Goal: Communication & Community: Answer question/provide support

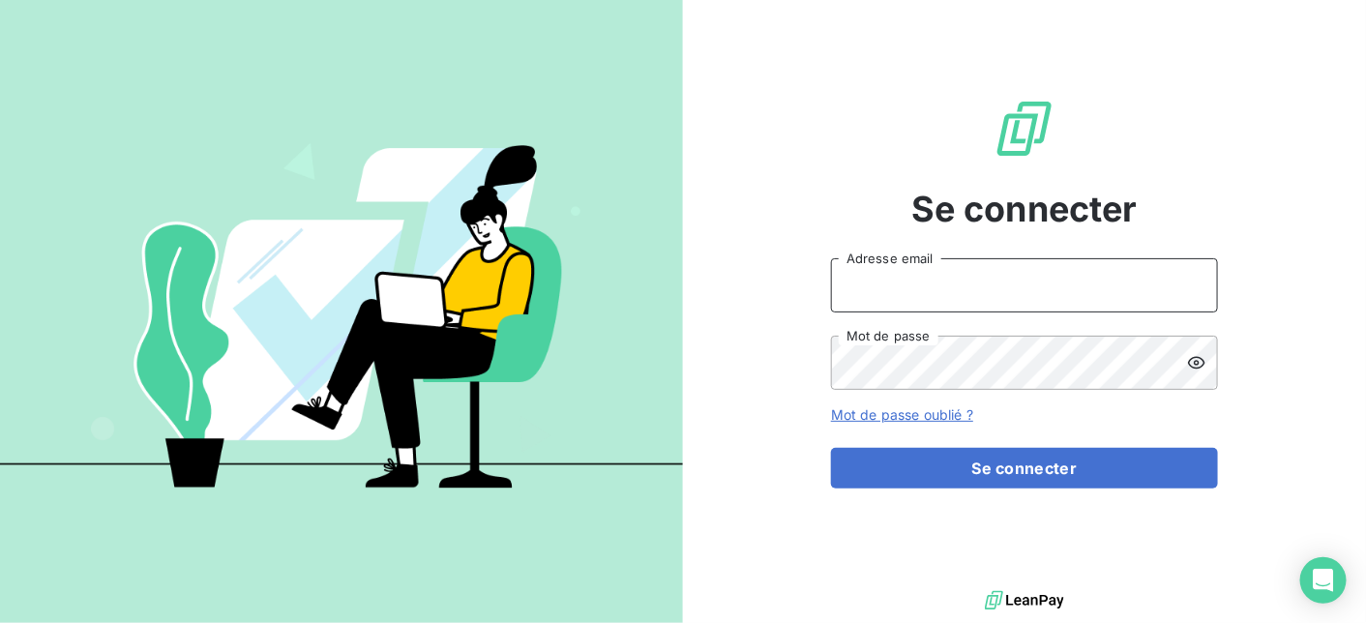
click at [947, 289] on input "Adresse email" at bounding box center [1024, 285] width 387 height 54
type input "[EMAIL_ADDRESS][DOMAIN_NAME]"
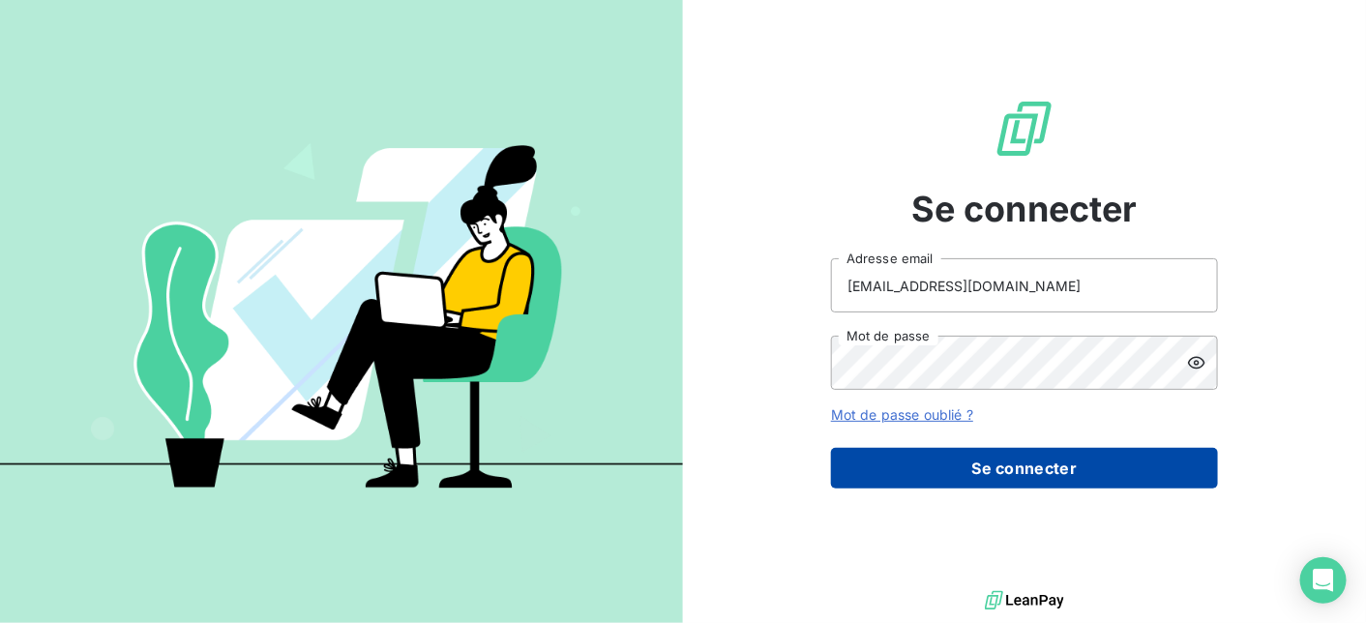
click at [990, 464] on button "Se connecter" at bounding box center [1024, 468] width 387 height 41
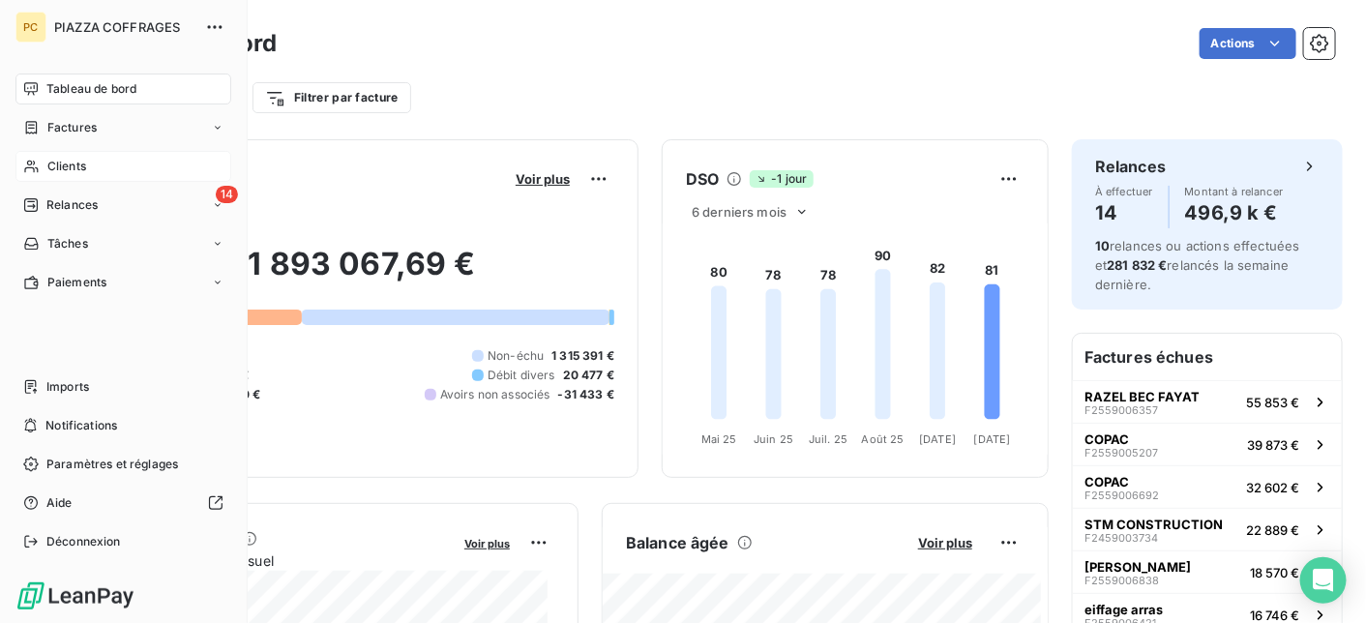
click at [61, 163] on span "Clients" at bounding box center [66, 166] width 39 height 17
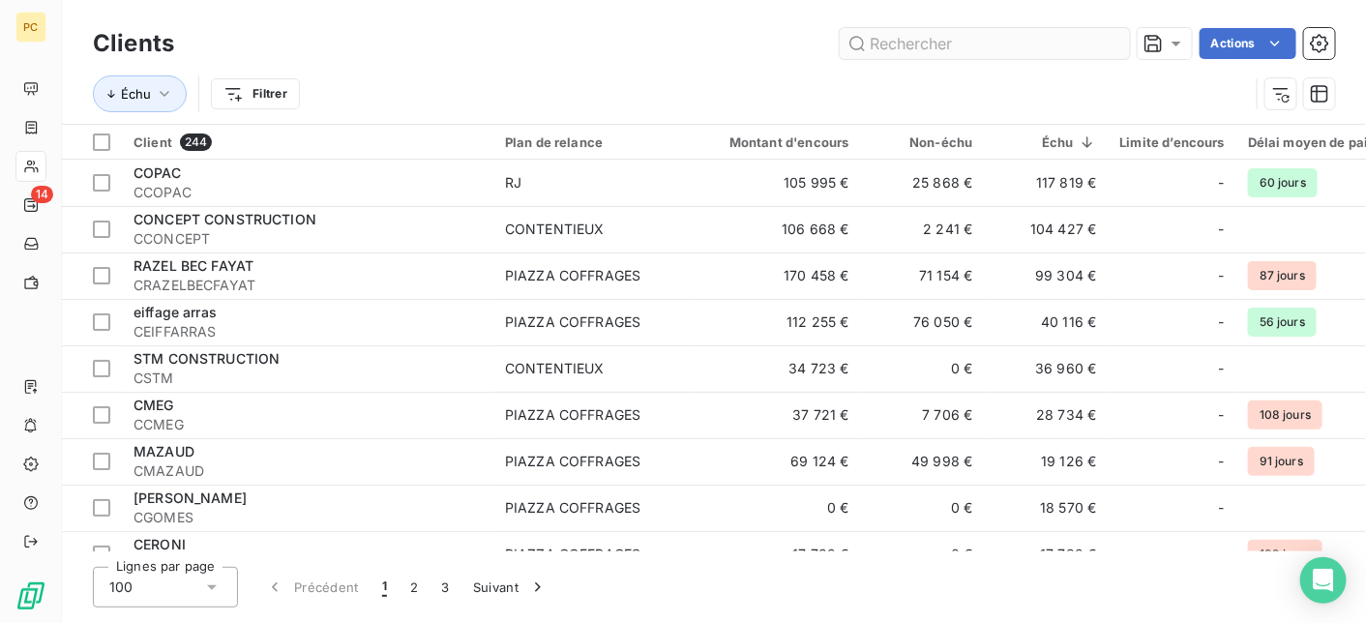
click at [903, 44] on input "text" at bounding box center [985, 43] width 290 height 31
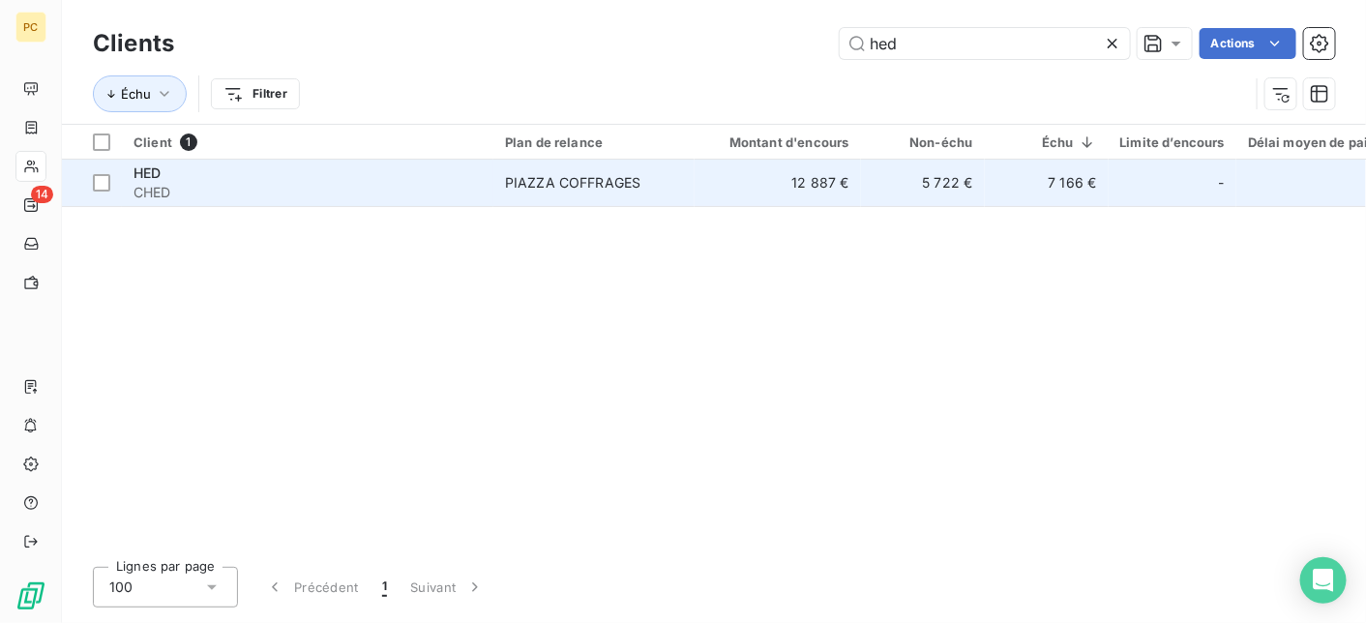
type input "hed"
click at [659, 194] on td "PIAZZA COFFRAGES" at bounding box center [593, 183] width 201 height 46
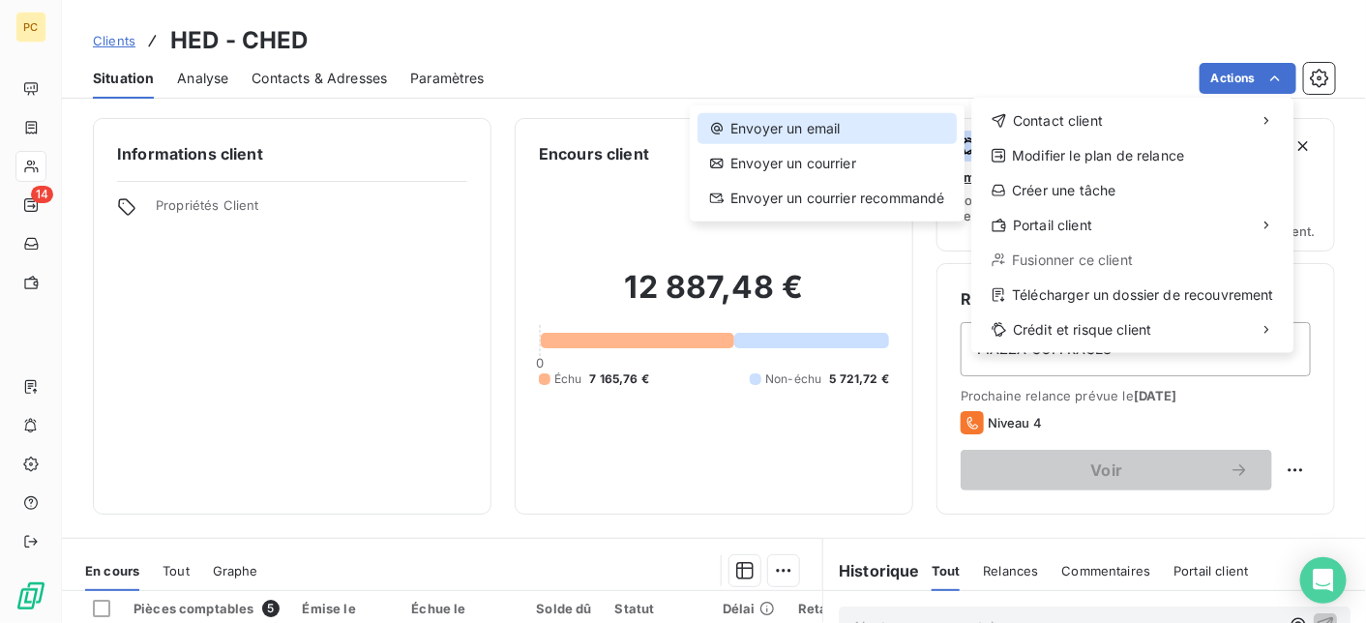
click at [841, 125] on div "Envoyer un email" at bounding box center [827, 128] width 259 height 31
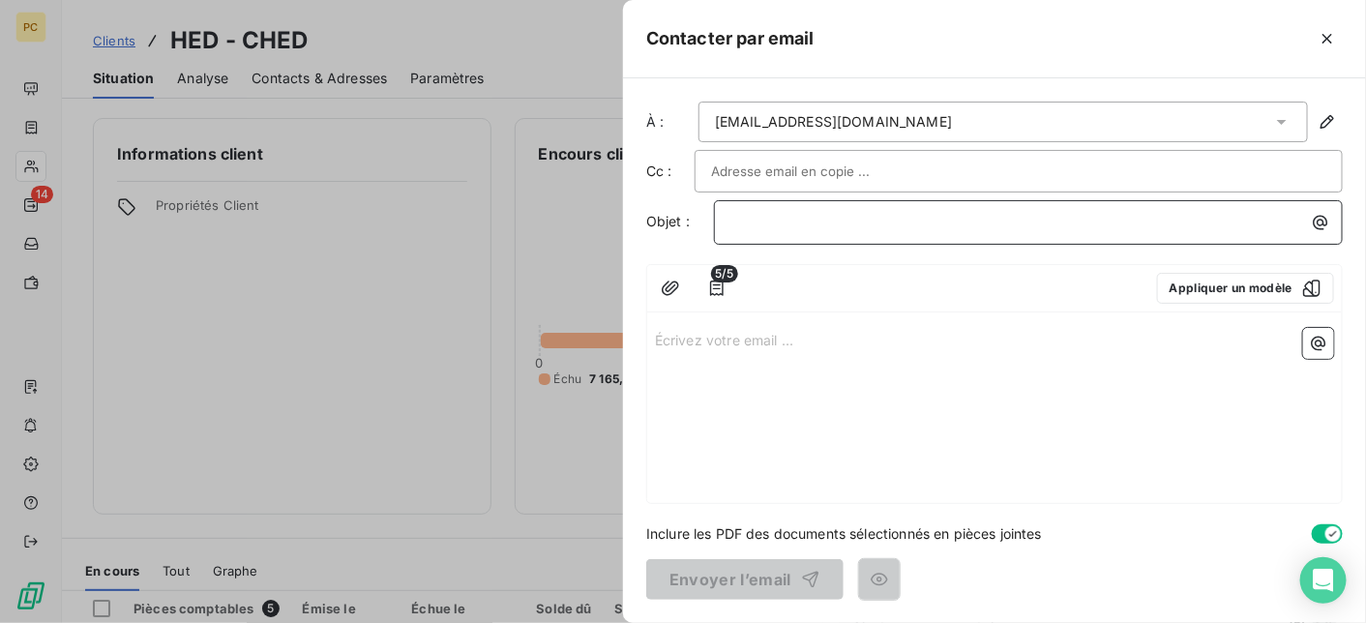
click at [809, 224] on p "﻿" at bounding box center [1033, 222] width 606 height 22
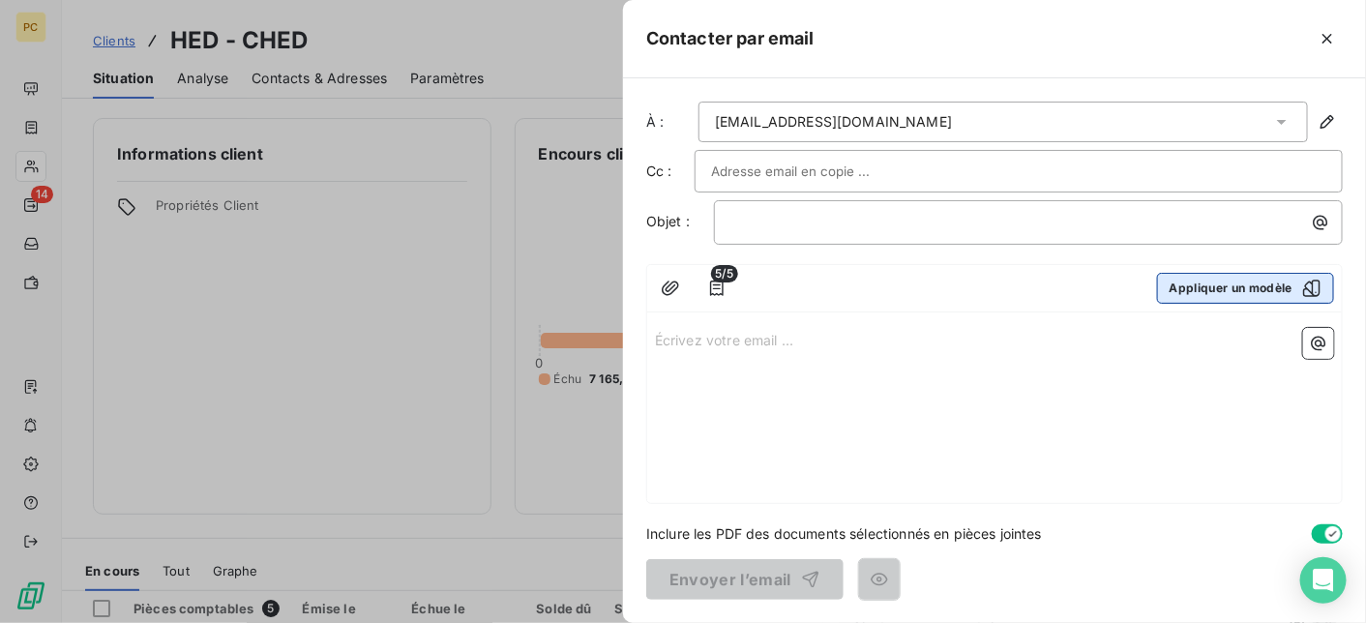
click at [1206, 288] on button "Appliquer un modèle" at bounding box center [1245, 288] width 177 height 31
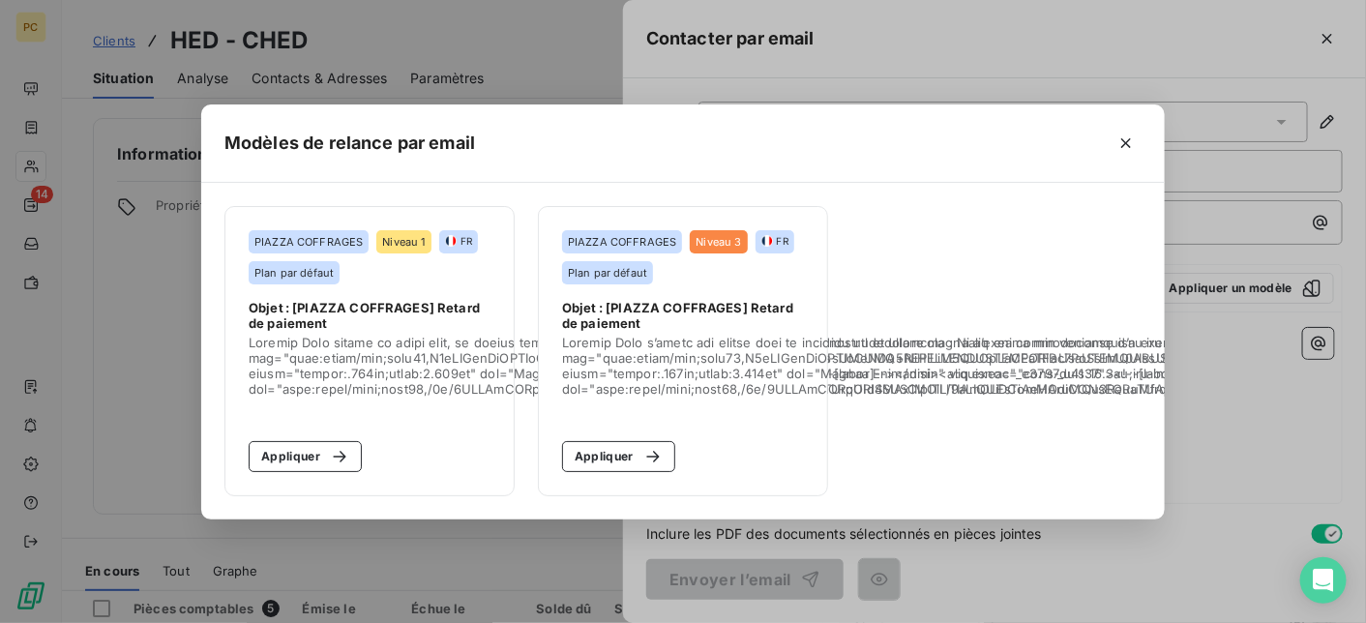
click at [312, 446] on button "Appliquer" at bounding box center [305, 456] width 113 height 31
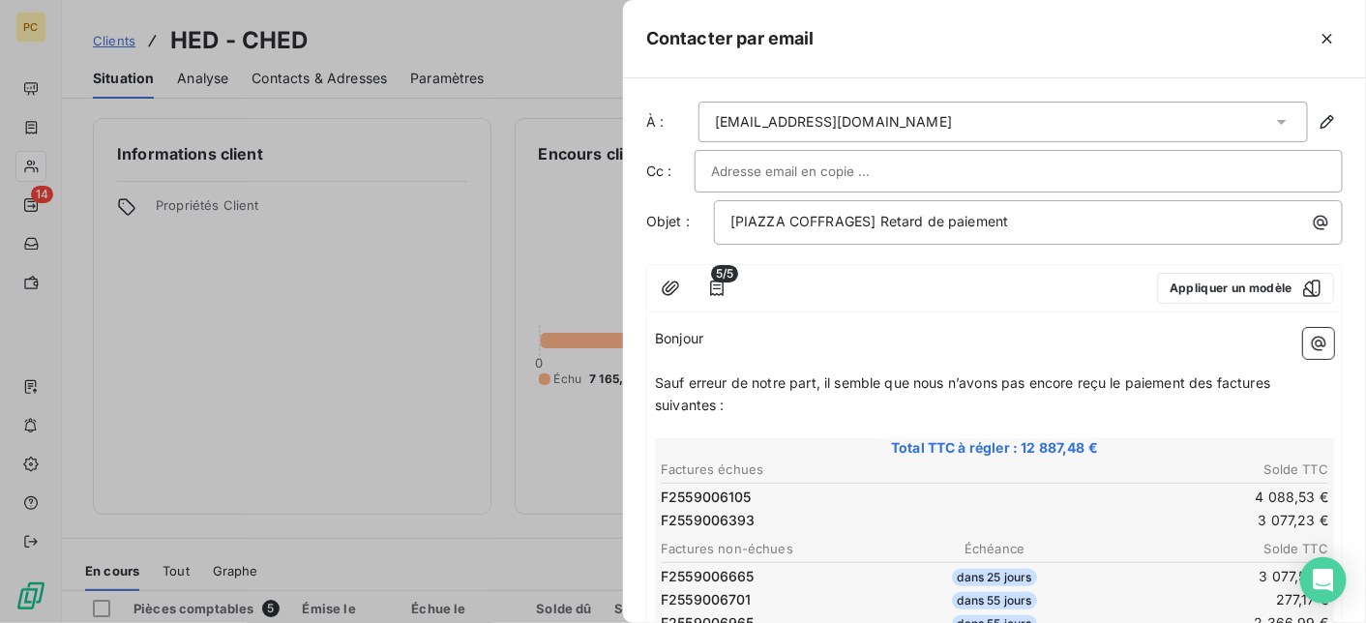
click at [790, 169] on input "text" at bounding box center [815, 171] width 208 height 29
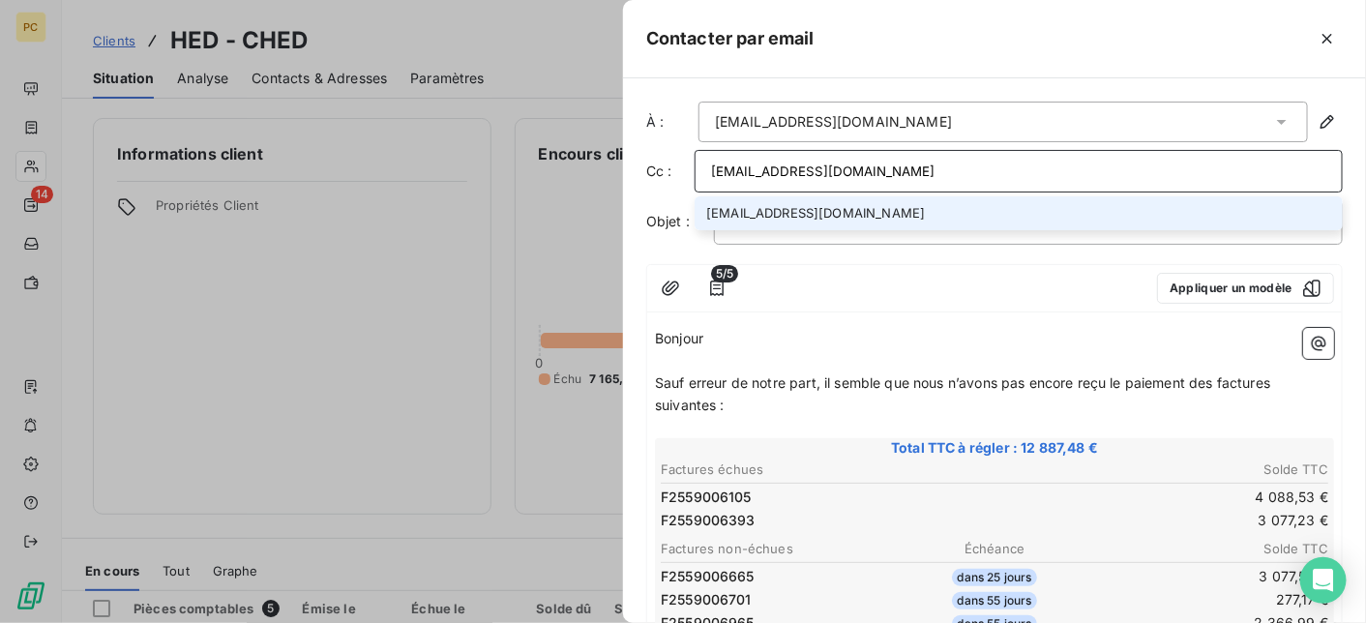
type input "[EMAIL_ADDRESS][DOMAIN_NAME]"
click at [866, 220] on li "[EMAIL_ADDRESS][DOMAIN_NAME]" at bounding box center [1019, 213] width 648 height 34
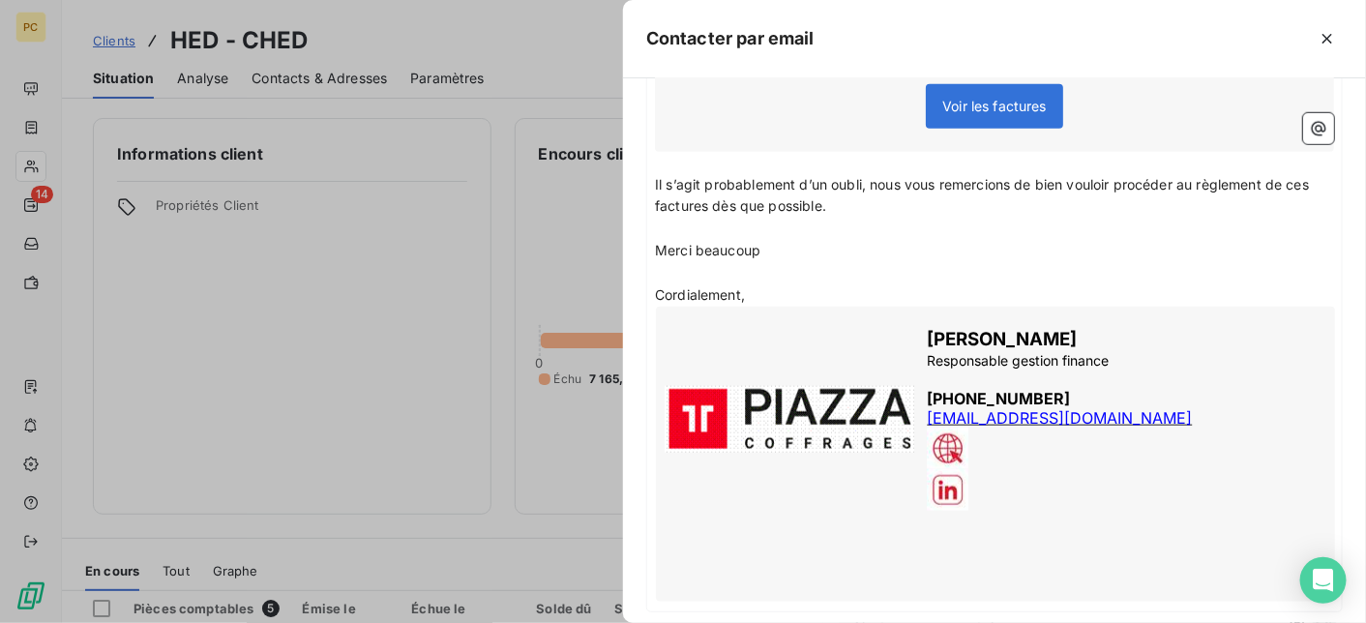
scroll to position [674, 0]
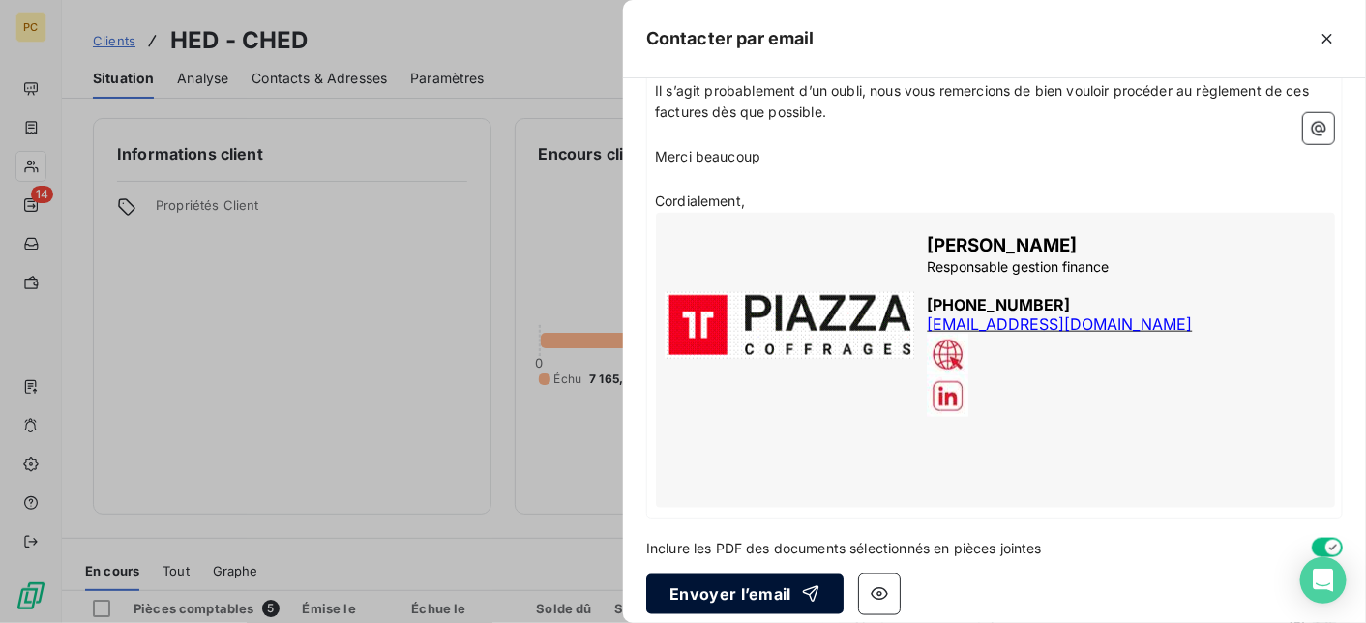
click at [771, 584] on button "Envoyer l’email" at bounding box center [744, 594] width 197 height 41
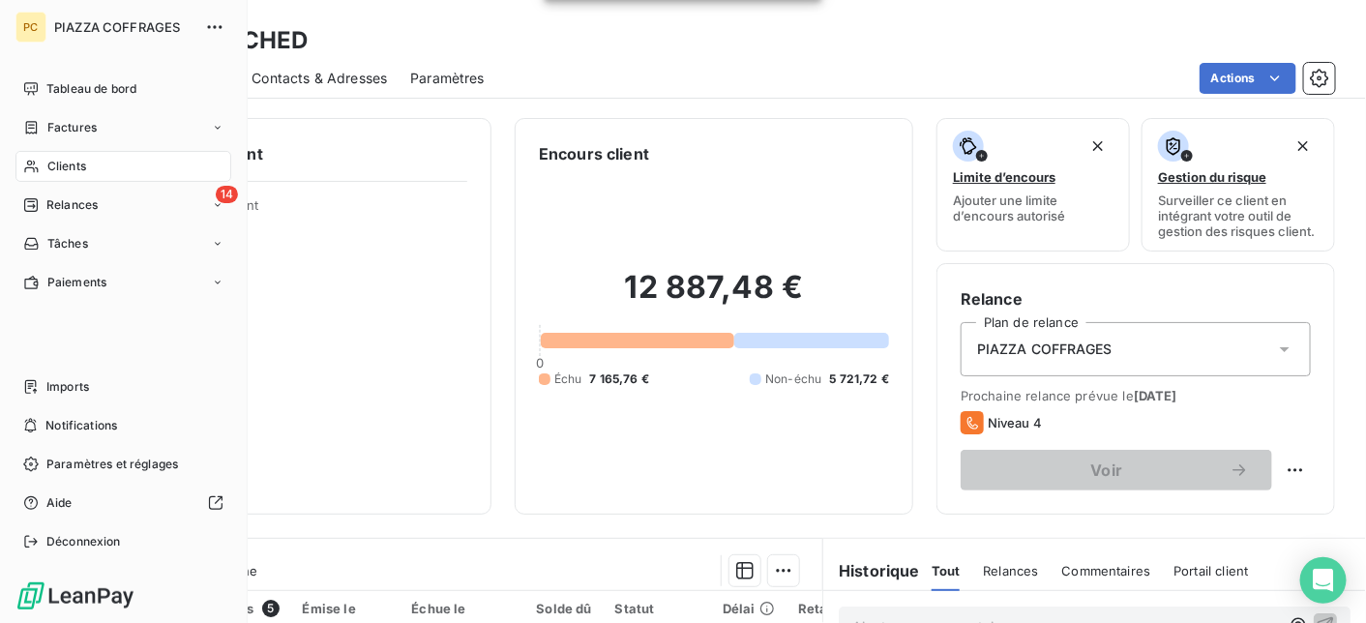
click at [60, 163] on span "Clients" at bounding box center [66, 166] width 39 height 17
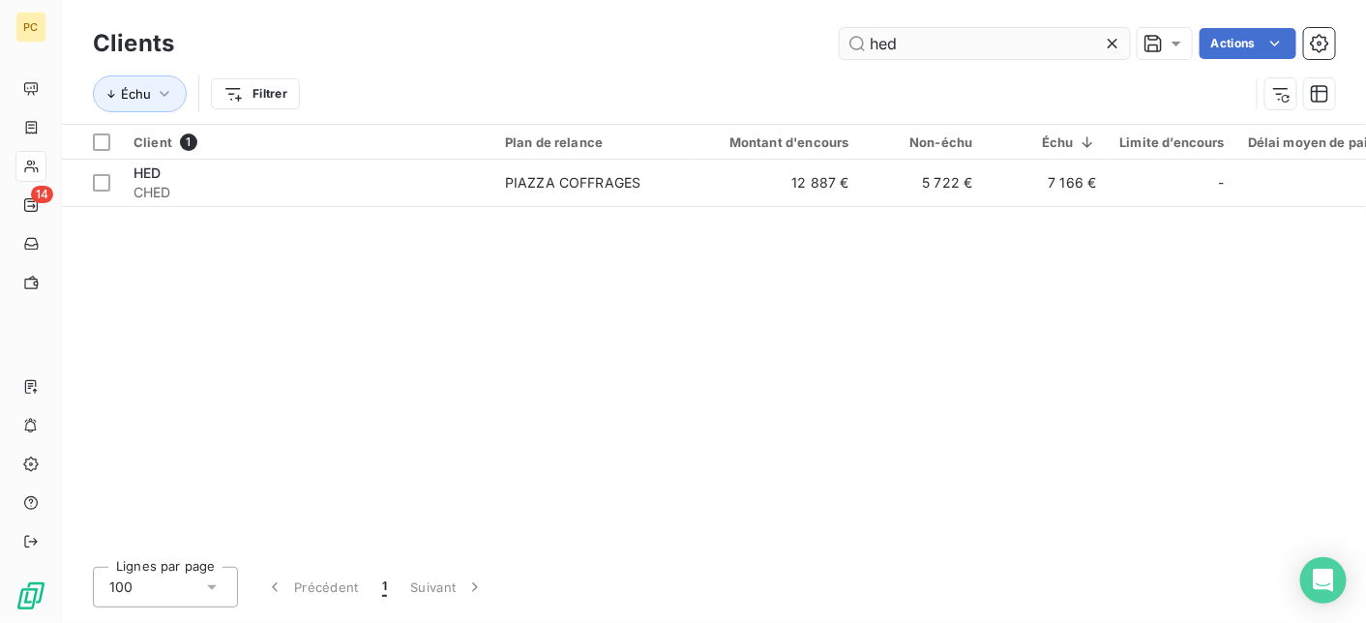
drag, startPoint x: 921, startPoint y: 46, endPoint x: 855, endPoint y: 46, distance: 65.8
click at [855, 46] on input "hed" at bounding box center [985, 43] width 290 height 31
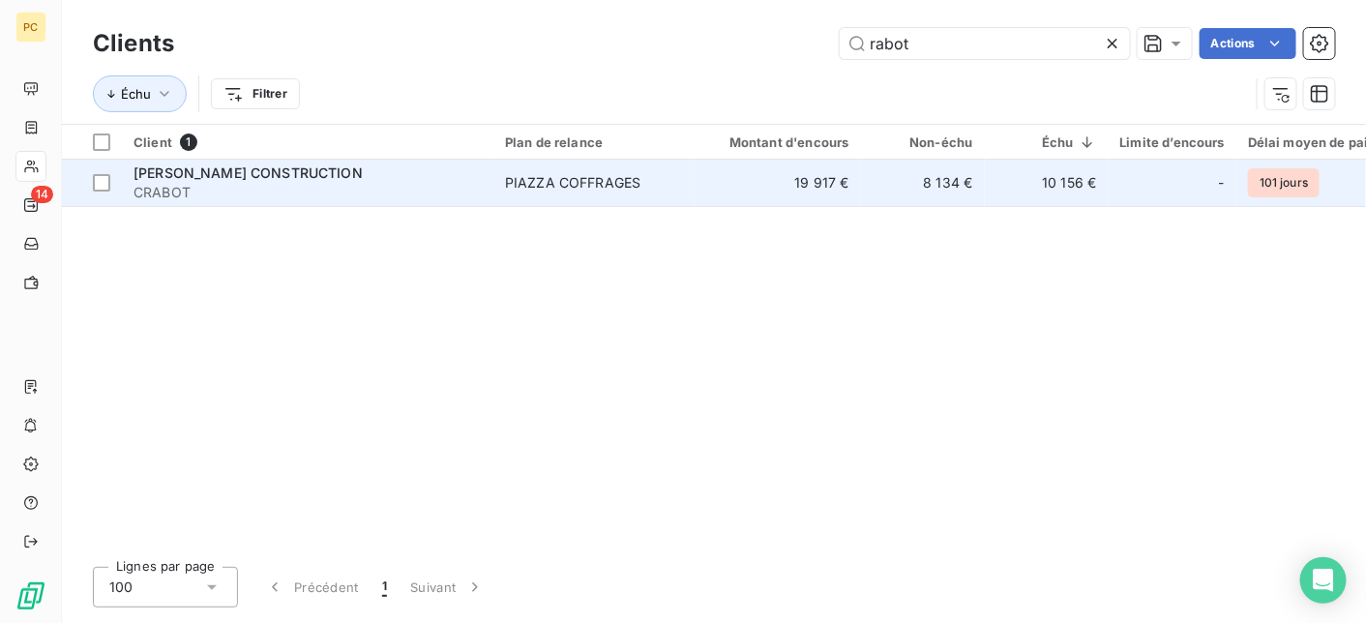
type input "rabot"
click at [816, 181] on td "19 917 €" at bounding box center [778, 183] width 166 height 46
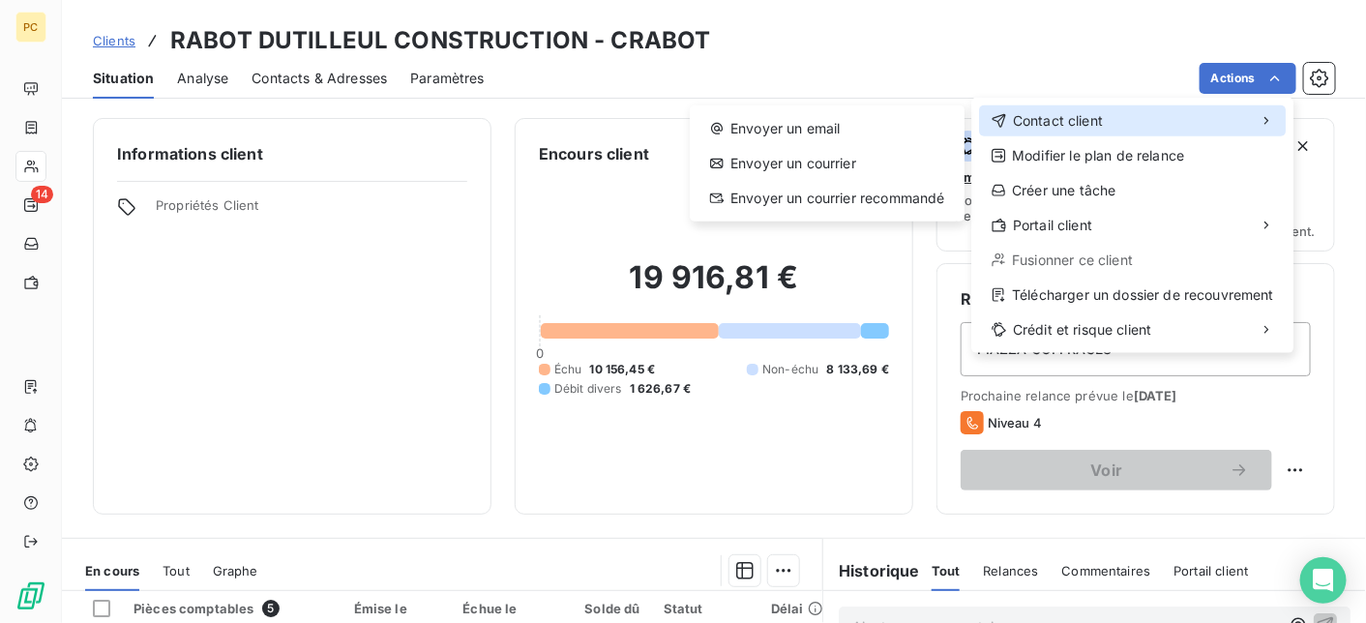
click at [1092, 113] on span "Contact client" at bounding box center [1058, 120] width 90 height 19
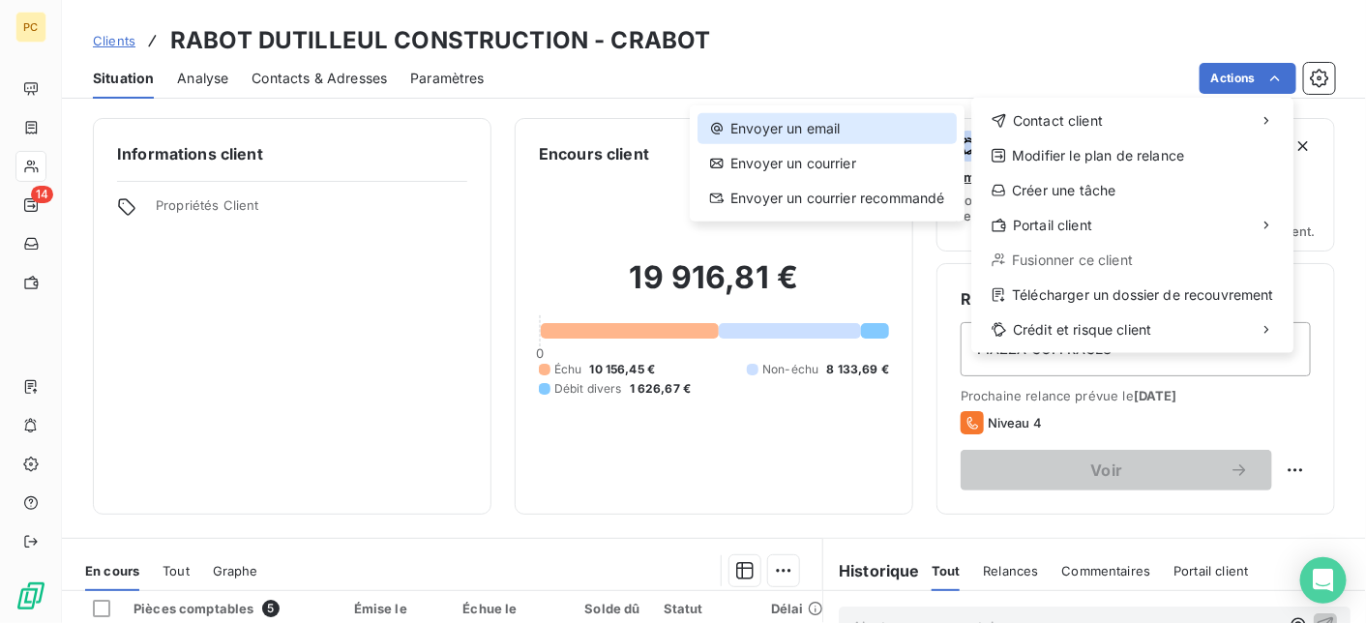
click at [830, 122] on div "Envoyer un email" at bounding box center [827, 128] width 259 height 31
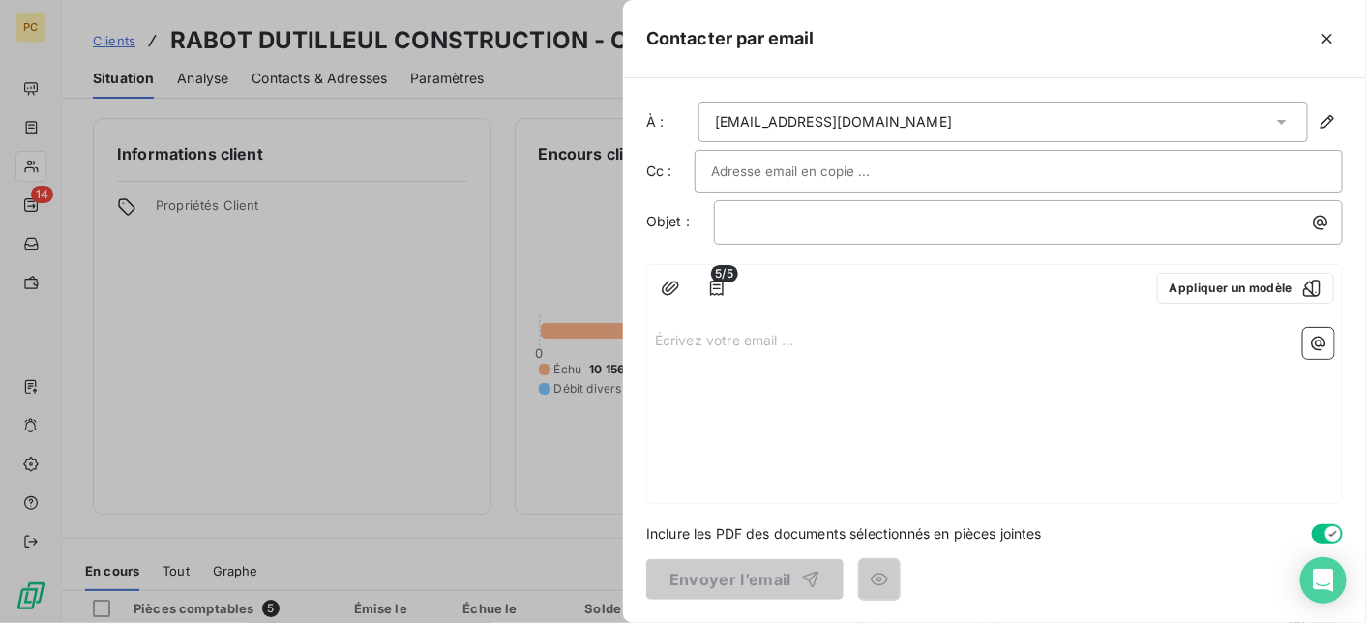
click at [761, 171] on input "text" at bounding box center [815, 171] width 208 height 29
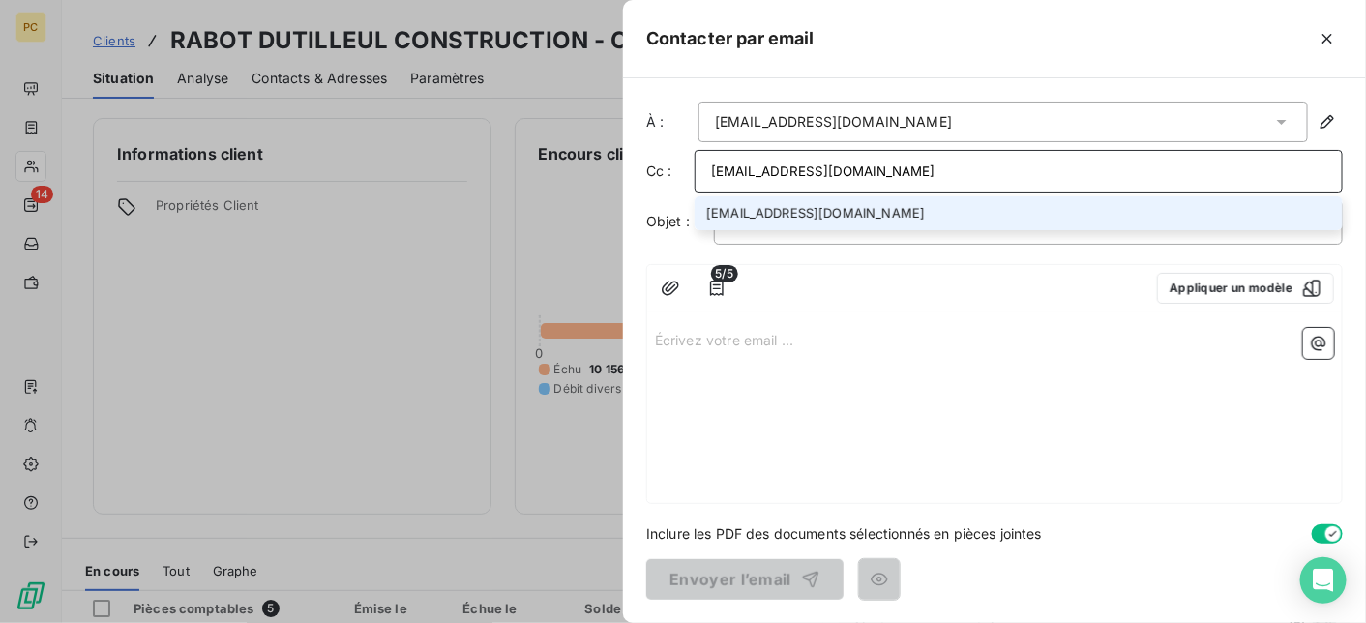
type input "[EMAIL_ADDRESS][DOMAIN_NAME]"
click at [793, 210] on li "[EMAIL_ADDRESS][DOMAIN_NAME]" at bounding box center [1019, 213] width 648 height 34
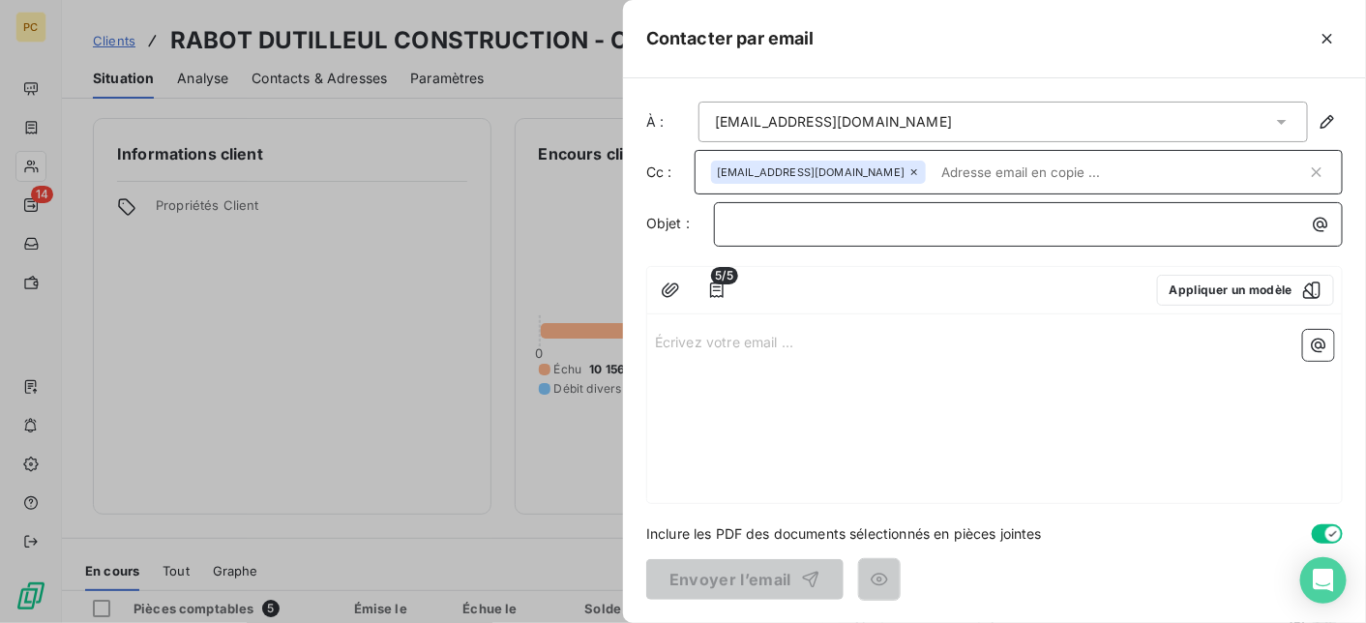
click at [862, 233] on p "﻿" at bounding box center [1033, 224] width 606 height 22
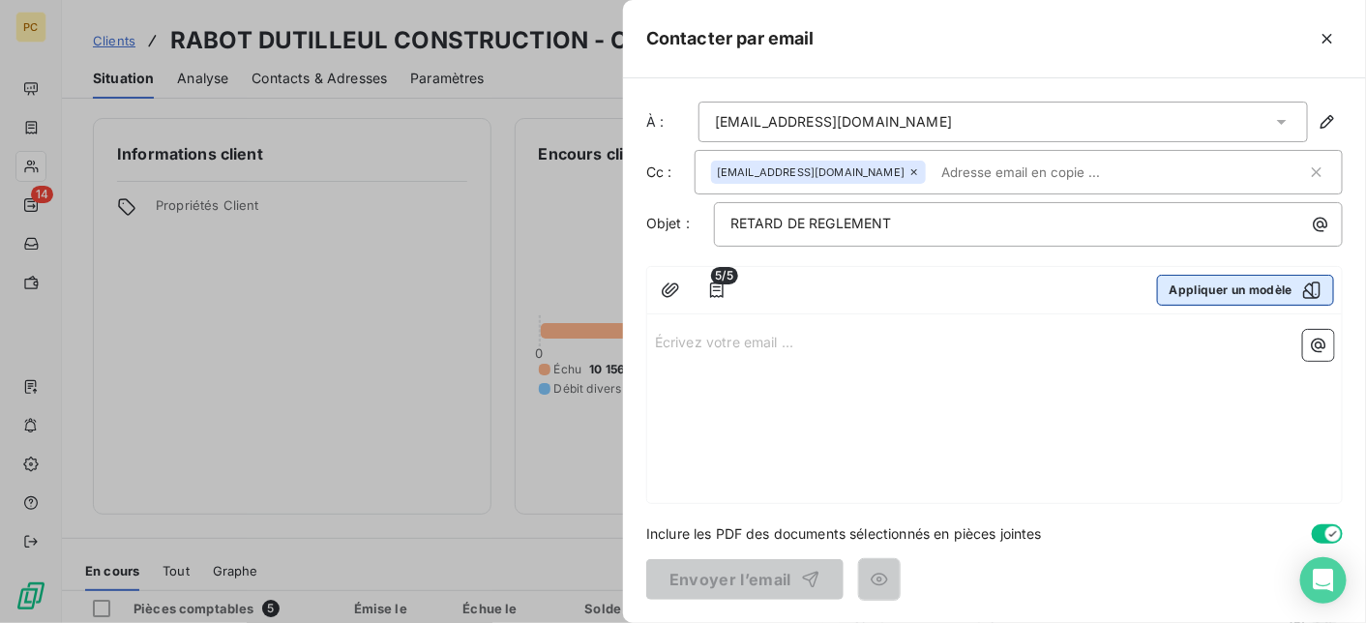
click at [1266, 299] on button "Appliquer un modèle" at bounding box center [1245, 290] width 177 height 31
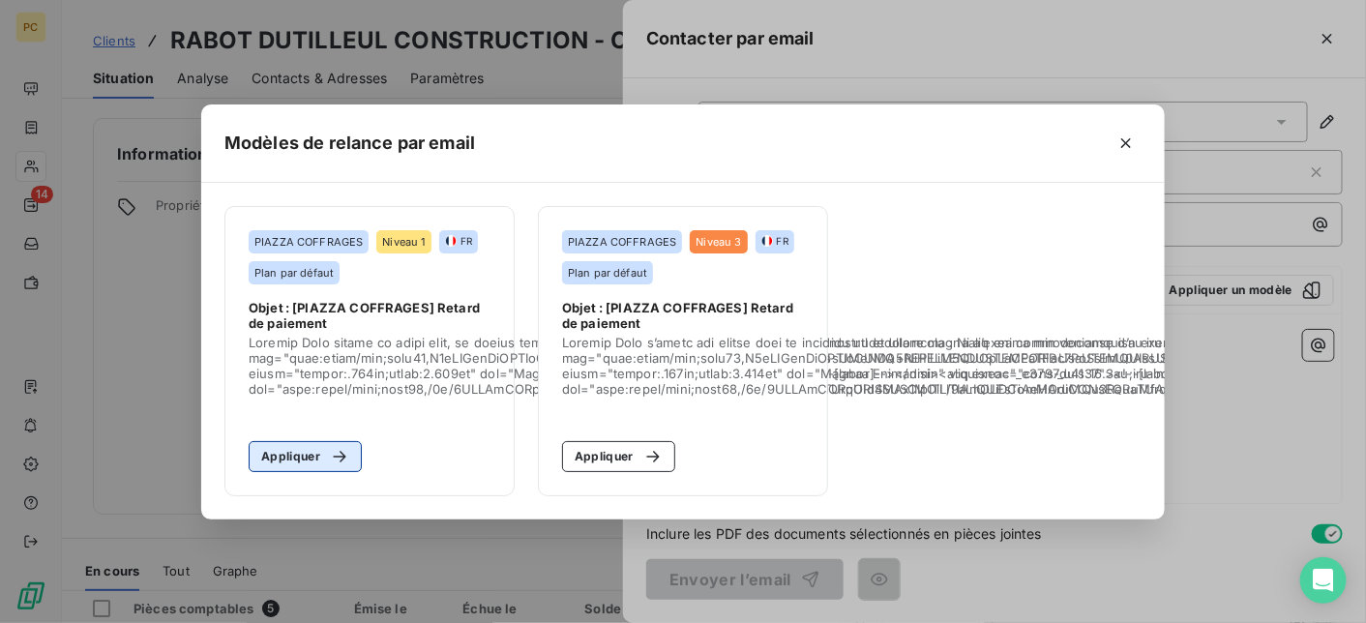
click at [299, 444] on button "Appliquer" at bounding box center [305, 456] width 113 height 31
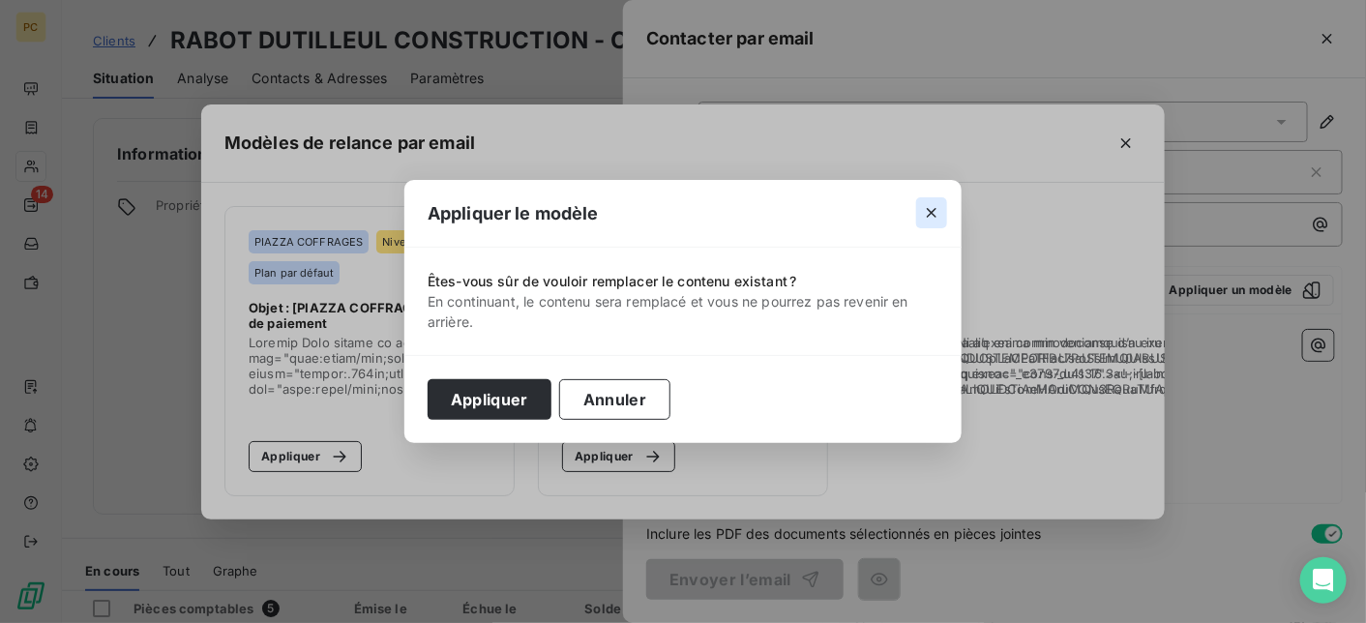
click at [927, 214] on icon "button" at bounding box center [931, 212] width 19 height 19
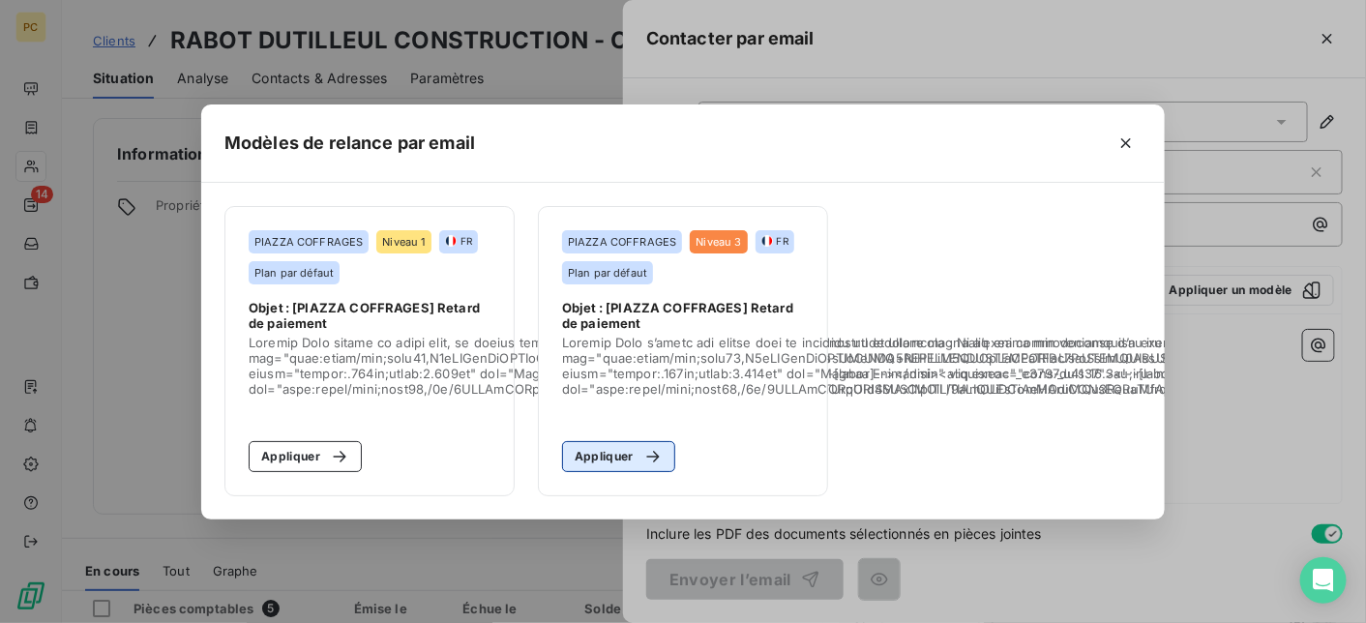
click at [618, 450] on button "Appliquer" at bounding box center [618, 456] width 113 height 31
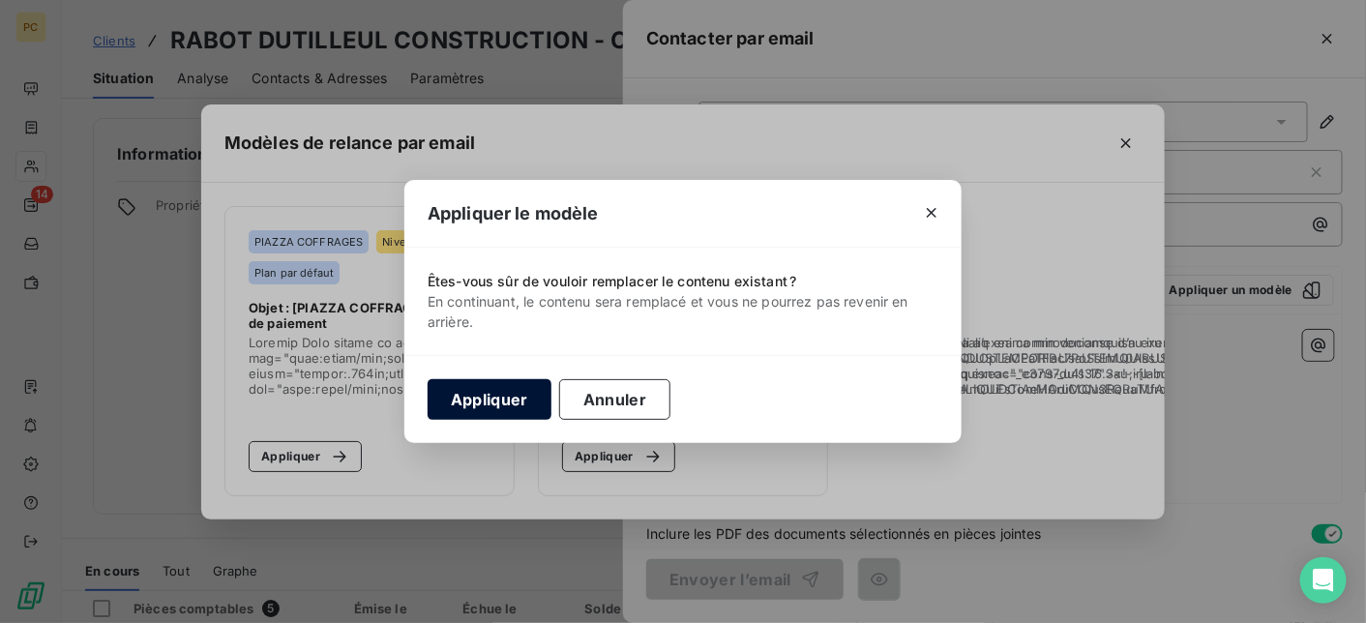
click at [496, 399] on button "Appliquer" at bounding box center [490, 399] width 124 height 41
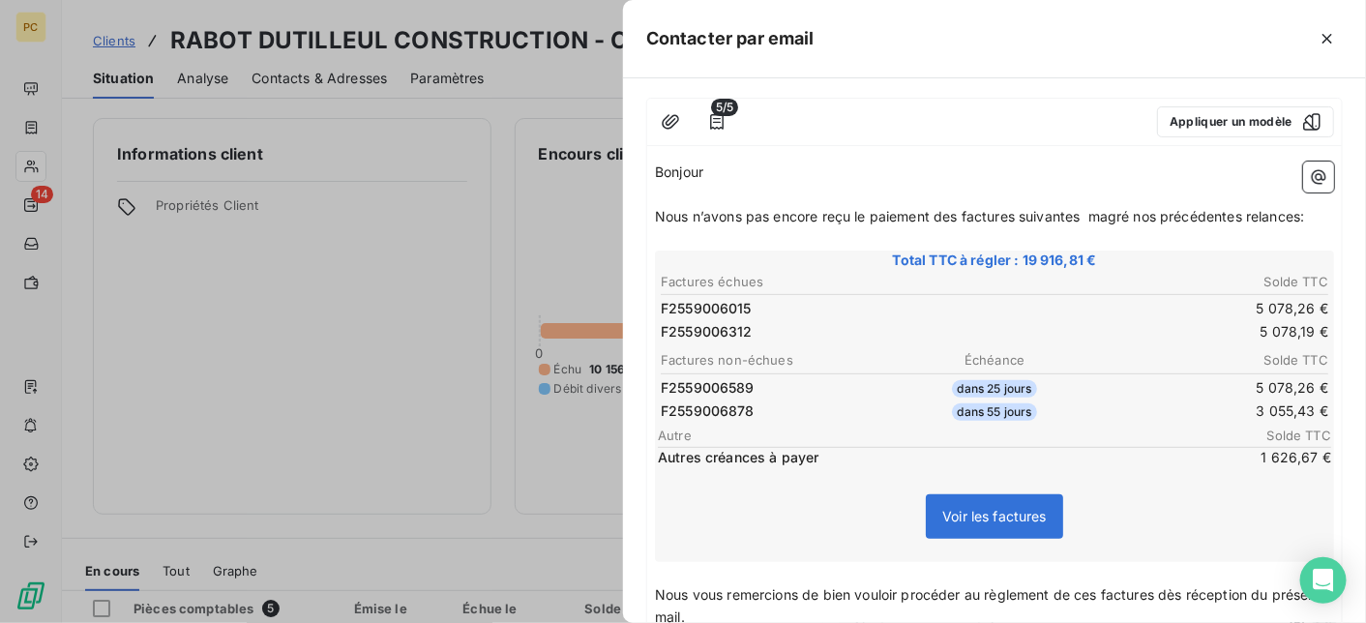
scroll to position [194, 0]
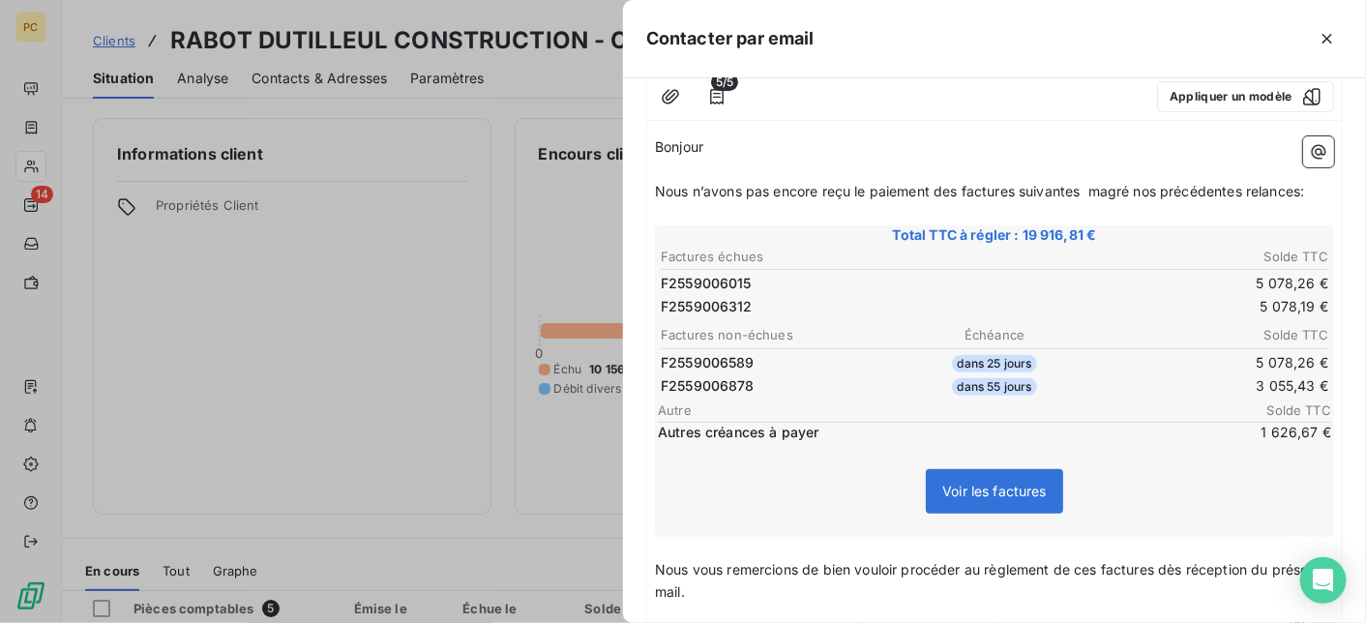
click at [1119, 189] on span "Nous n’avons pas encore reçu le paiement des factures suivantes magré nos précé…" at bounding box center [979, 191] width 649 height 16
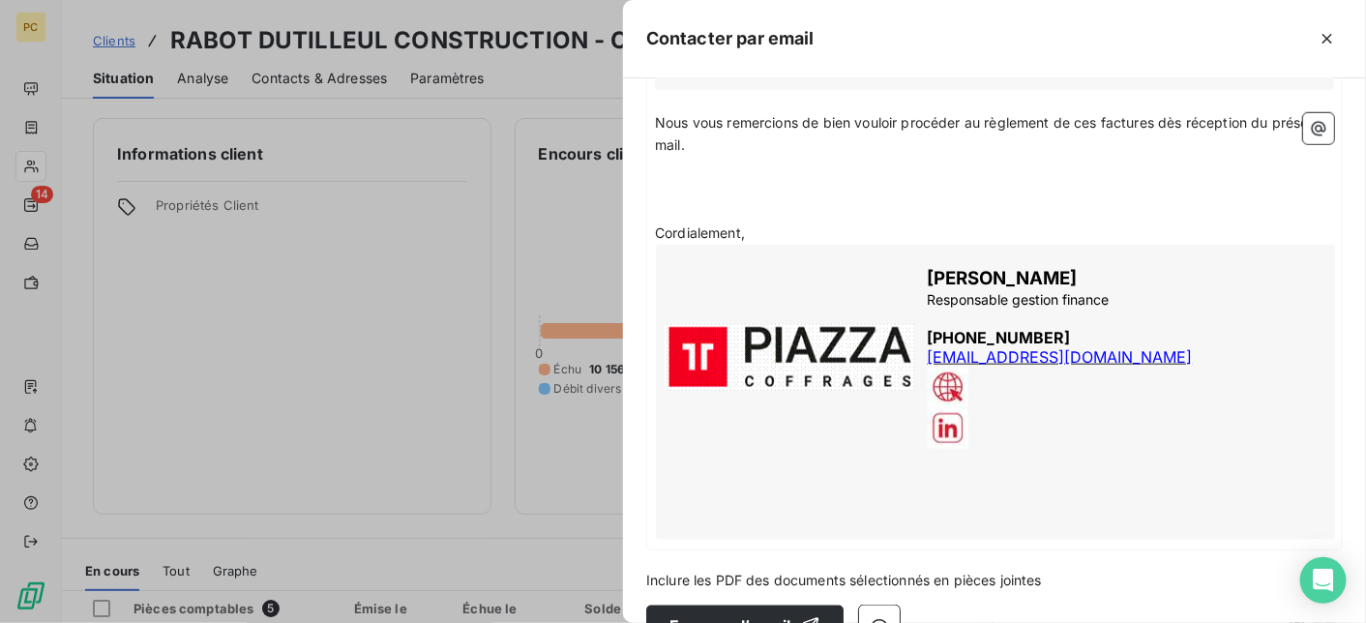
scroll to position [672, 0]
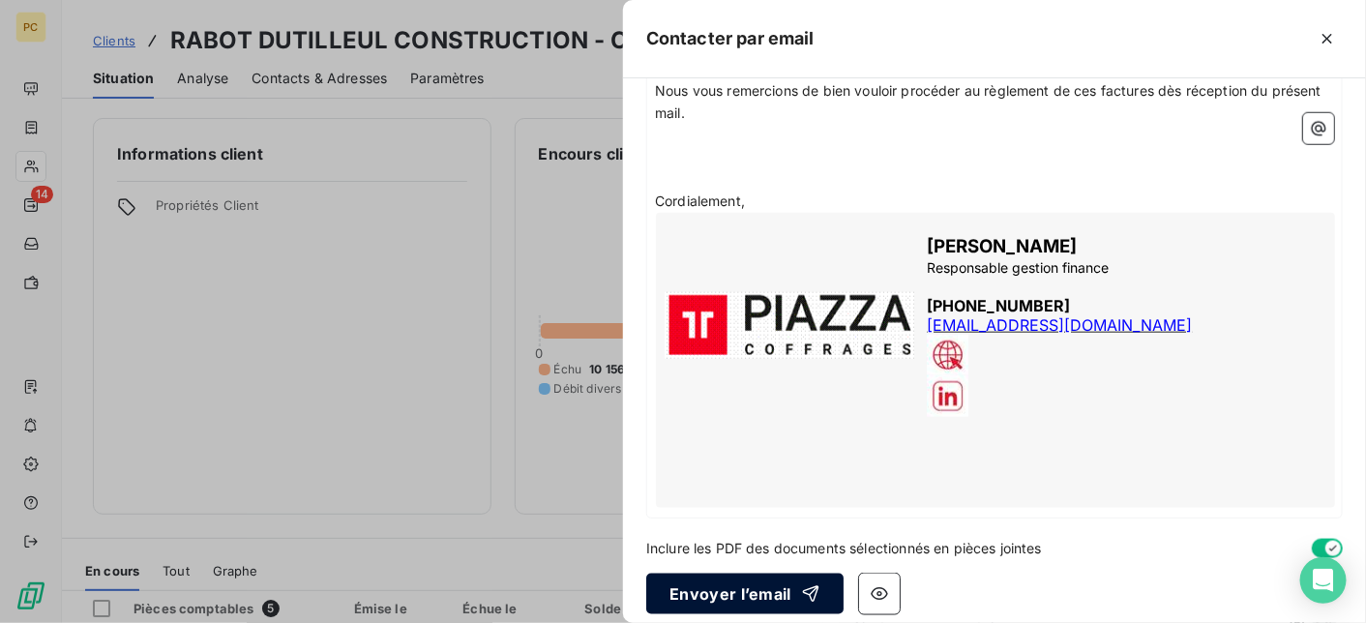
click at [768, 576] on button "Envoyer l’email" at bounding box center [744, 594] width 197 height 41
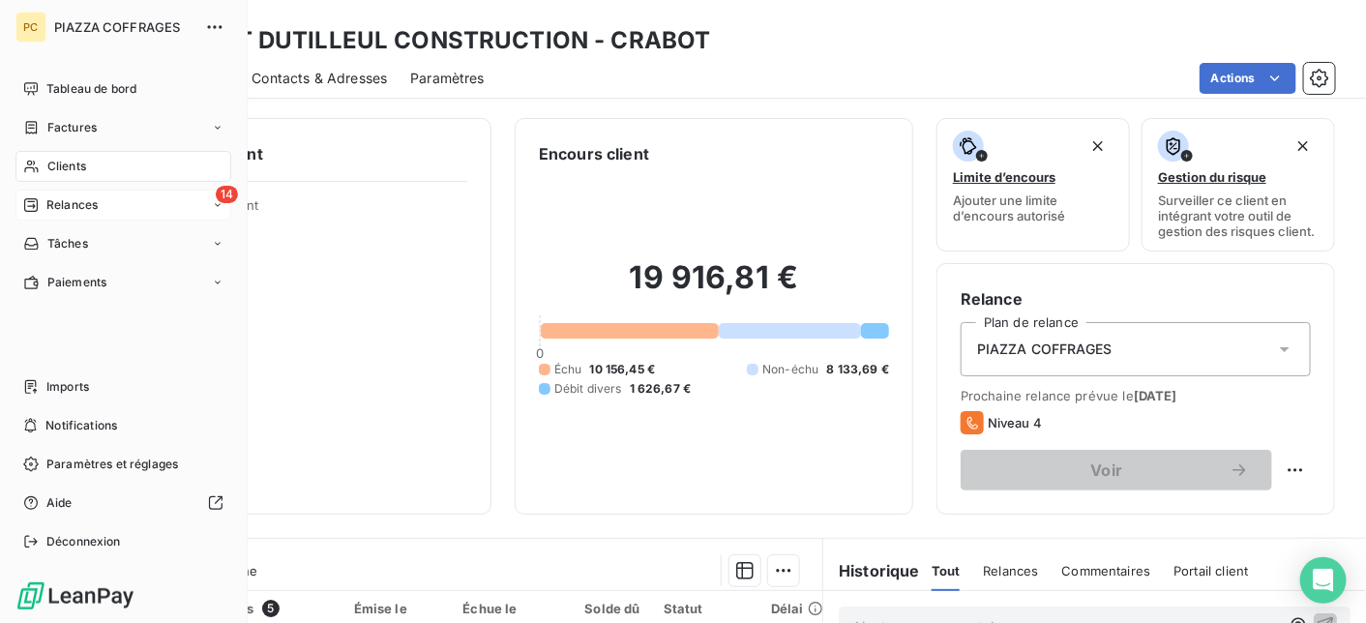
click at [56, 204] on span "Relances" at bounding box center [71, 204] width 51 height 17
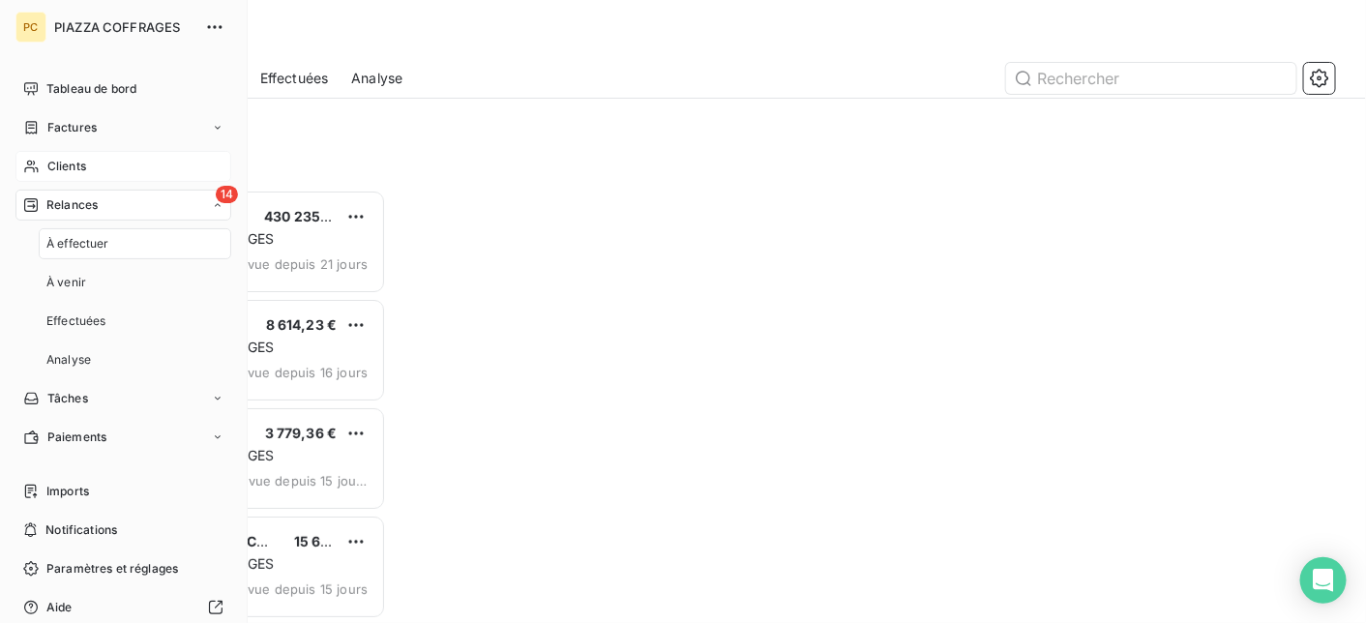
scroll to position [419, 279]
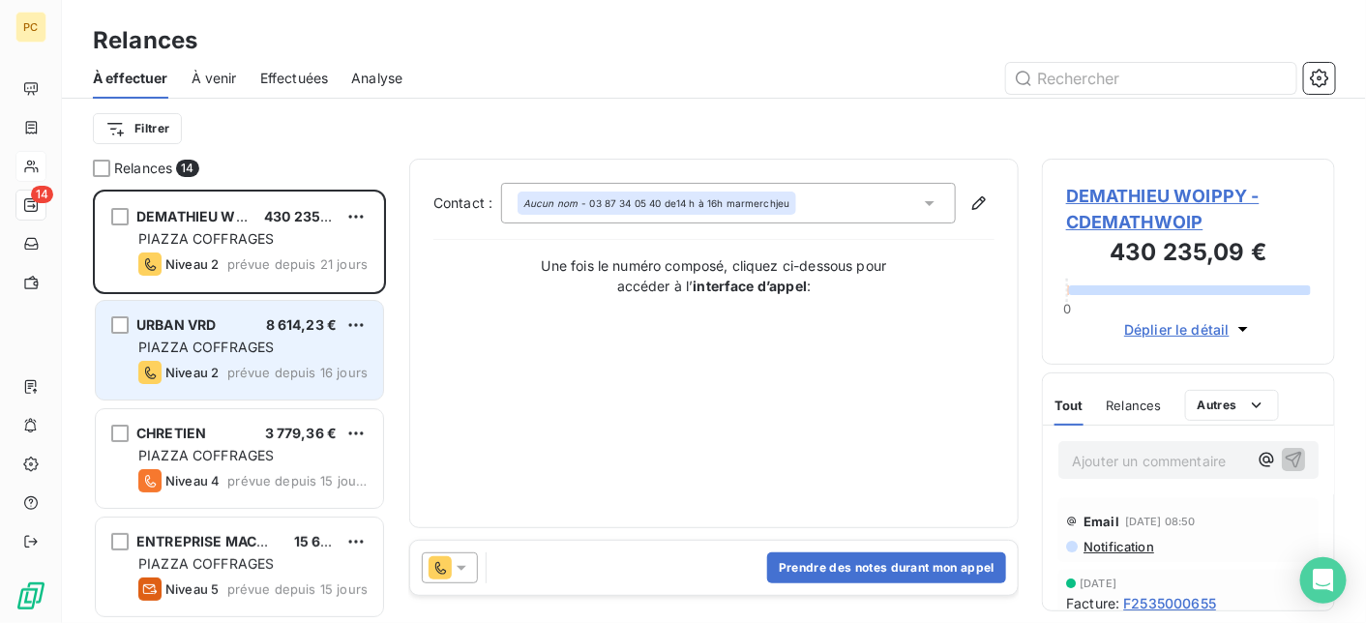
click at [308, 355] on div "PIAZZA COFFRAGES" at bounding box center [252, 347] width 229 height 19
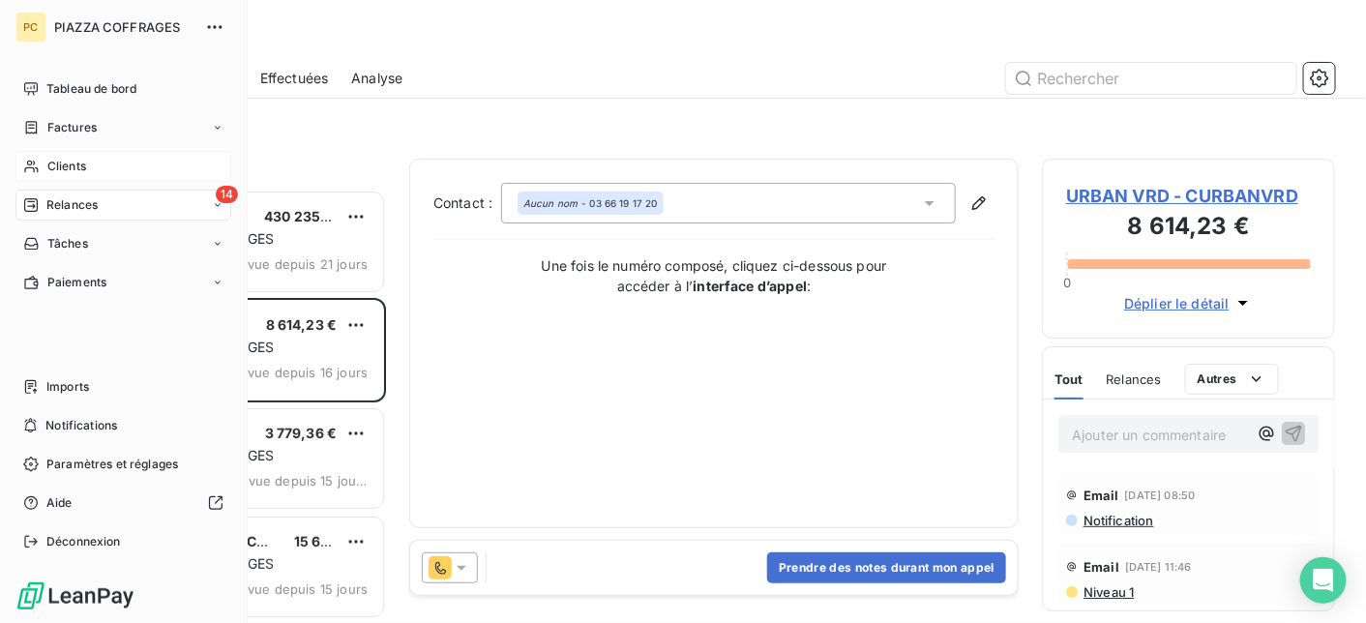
click at [62, 163] on span "Clients" at bounding box center [66, 166] width 39 height 17
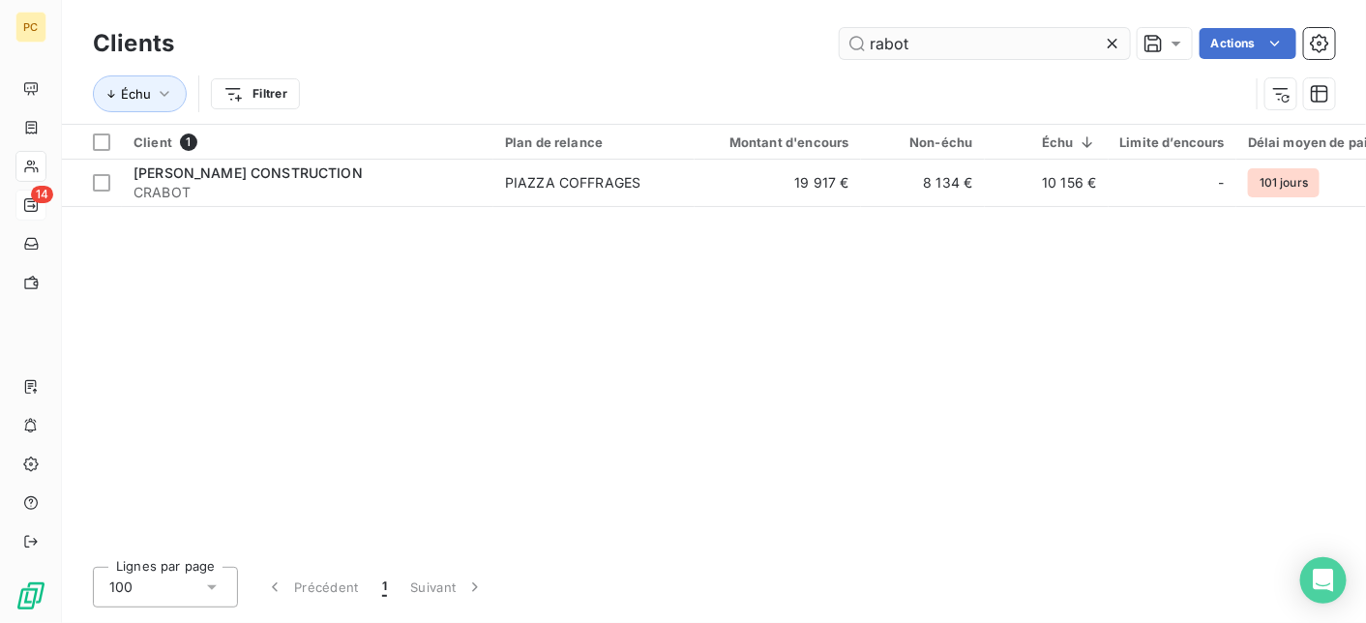
drag, startPoint x: 938, startPoint y: 43, endPoint x: 855, endPoint y: 45, distance: 83.2
click at [855, 45] on input "rabot" at bounding box center [985, 43] width 290 height 31
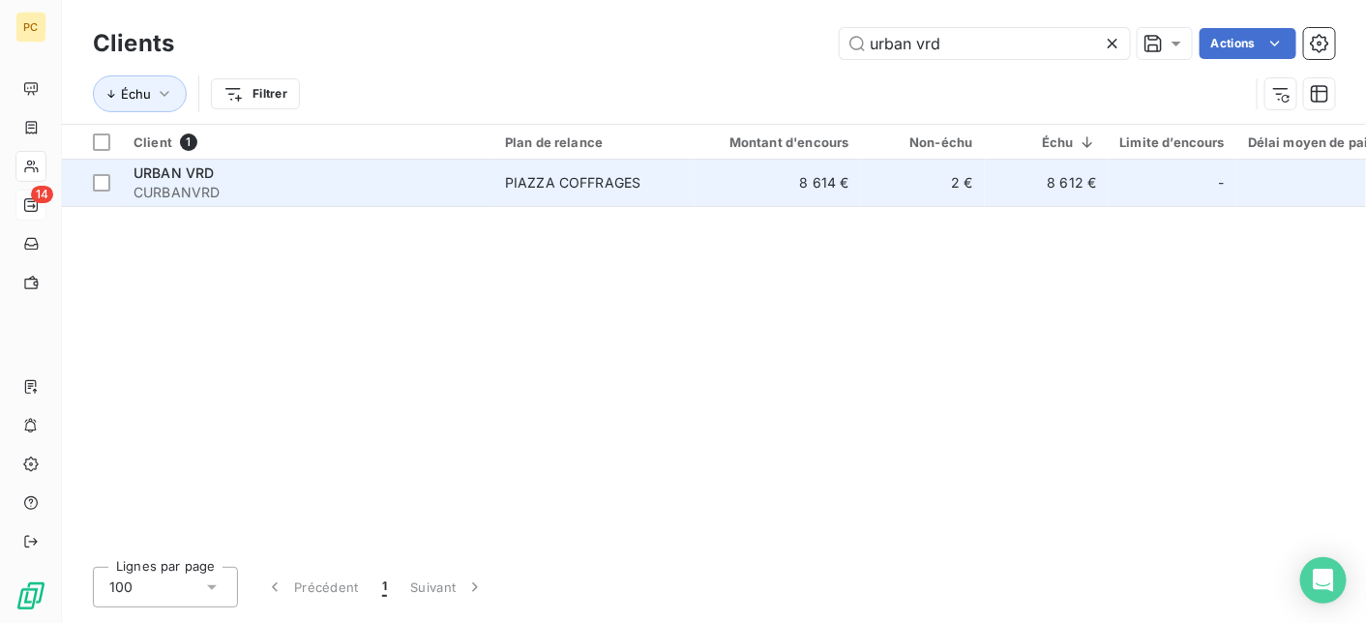
type input "urban vrd"
click at [1034, 196] on td "8 612 €" at bounding box center [1047, 183] width 124 height 46
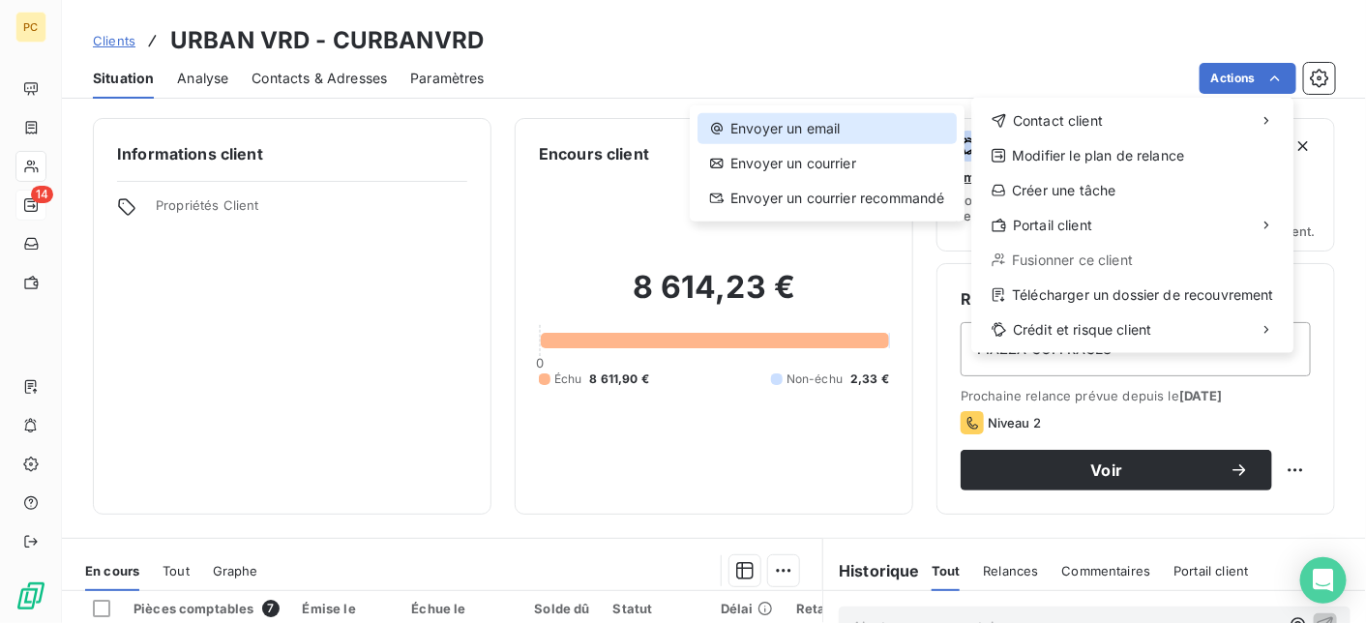
click at [845, 127] on div "Envoyer un email" at bounding box center [827, 128] width 259 height 31
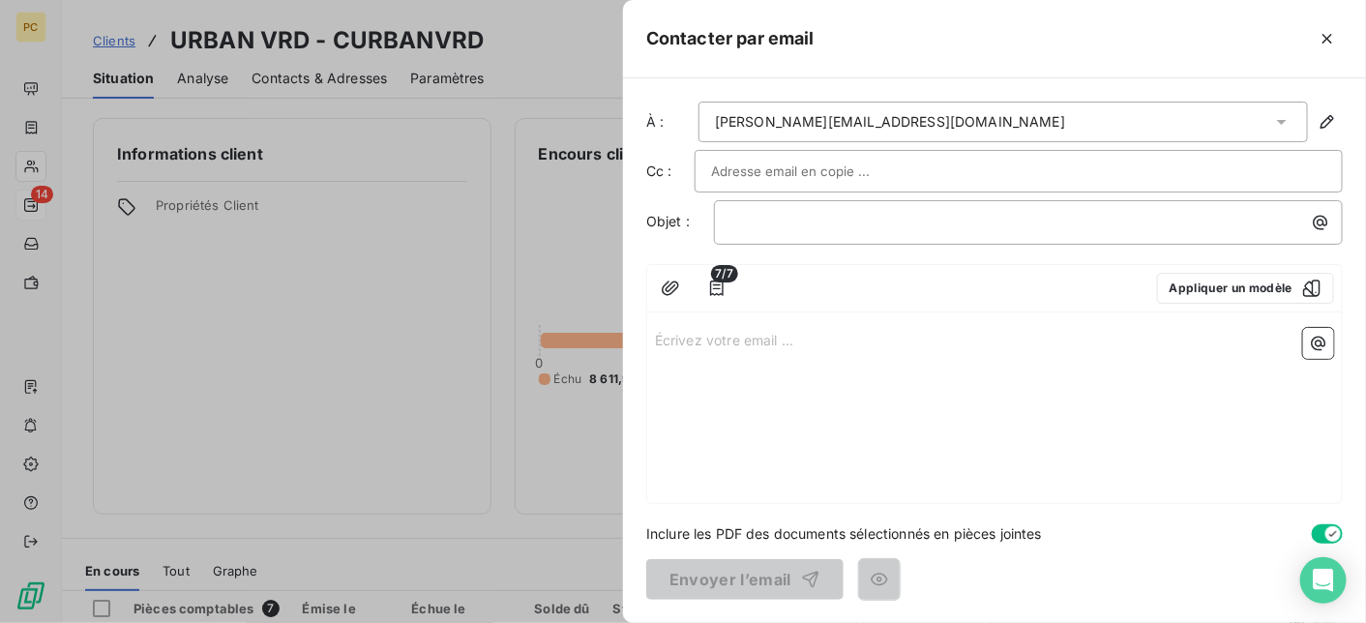
click at [765, 169] on input "text" at bounding box center [815, 171] width 208 height 29
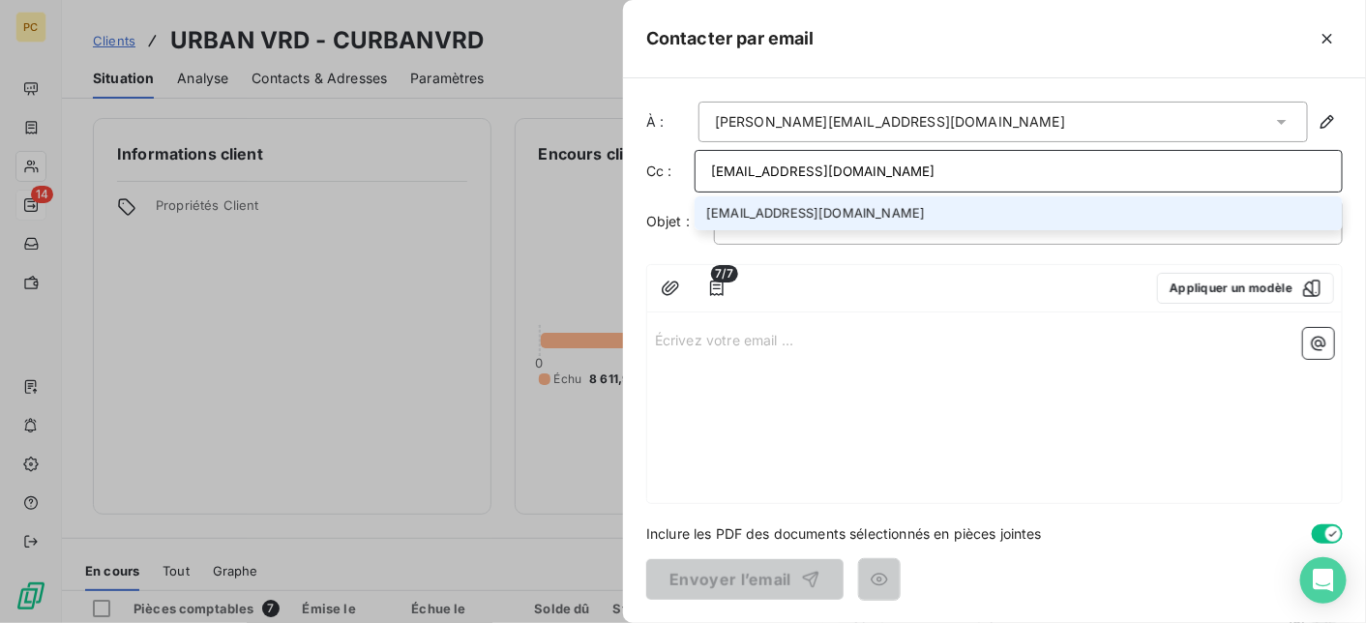
type input "[EMAIL_ADDRESS][DOMAIN_NAME]"
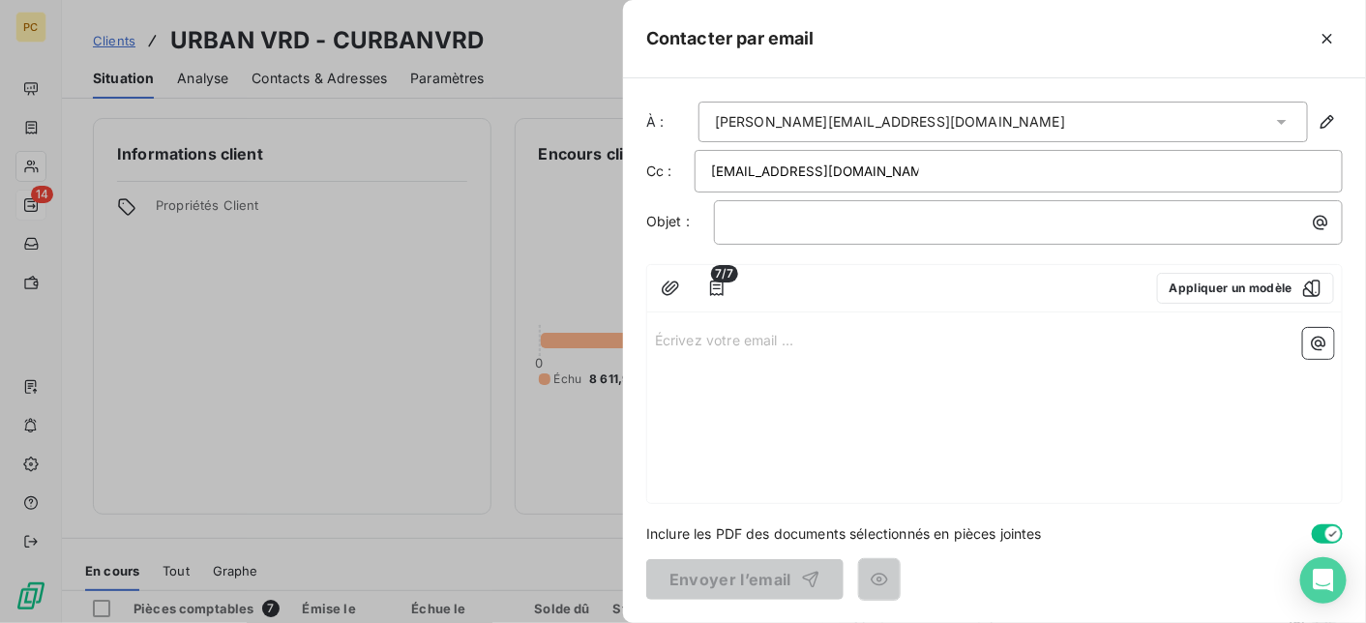
click at [999, 379] on div "Écrivez votre email ... ﻿" at bounding box center [994, 411] width 695 height 183
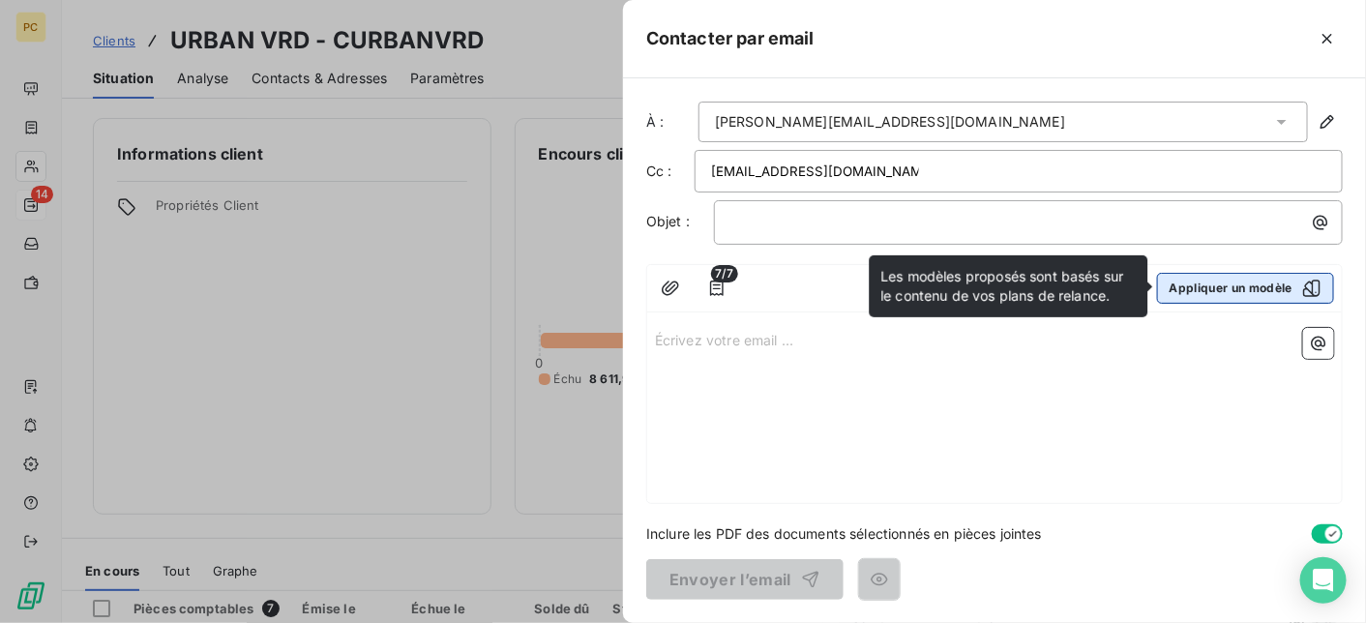
click at [1255, 286] on button "Appliquer un modèle" at bounding box center [1245, 288] width 177 height 31
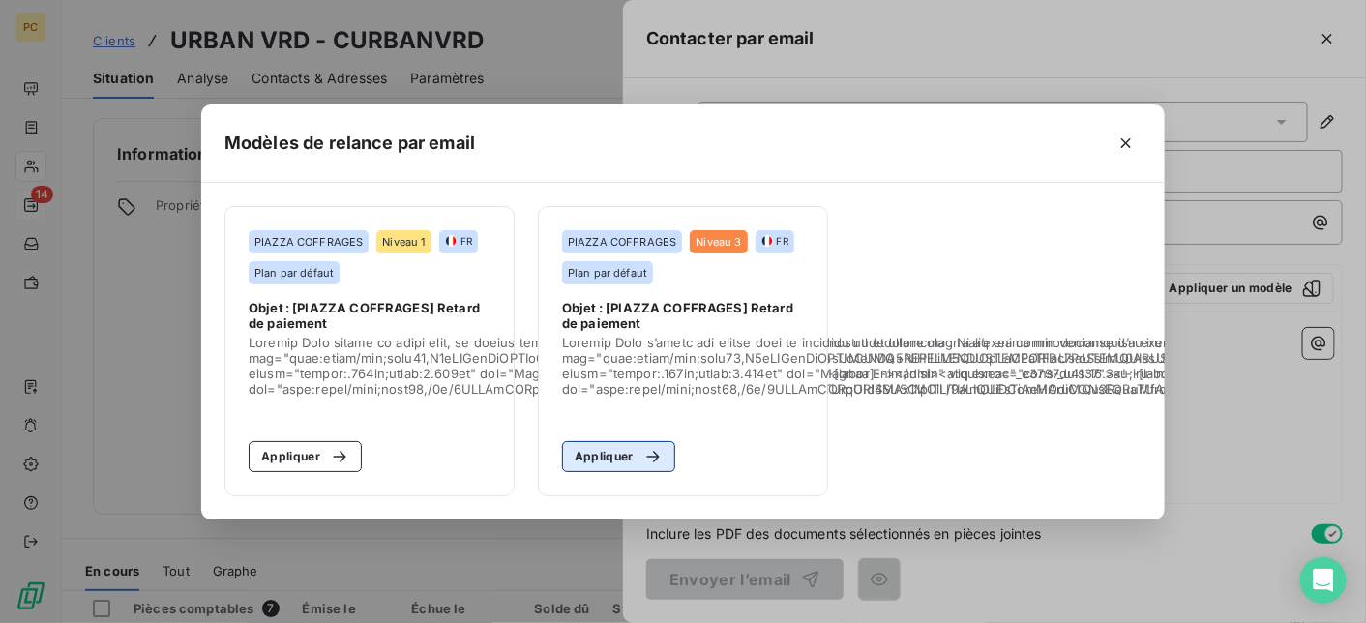
click at [618, 454] on button "Appliquer" at bounding box center [618, 456] width 113 height 31
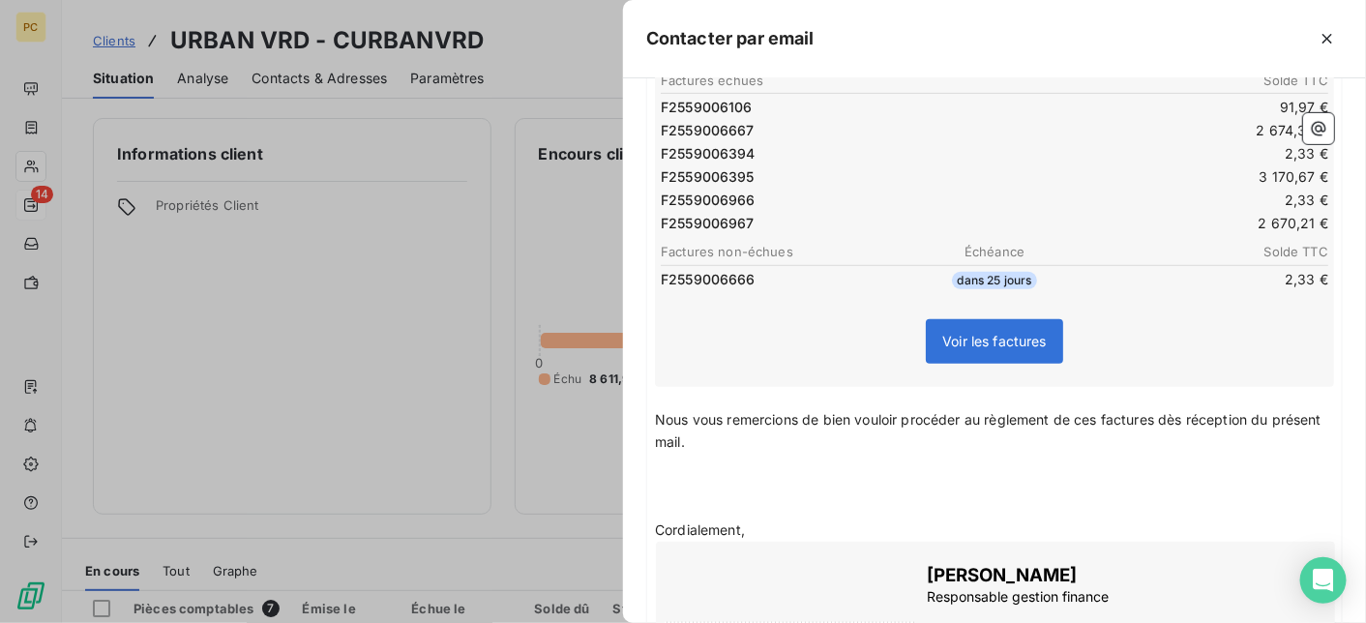
scroll to position [194, 0]
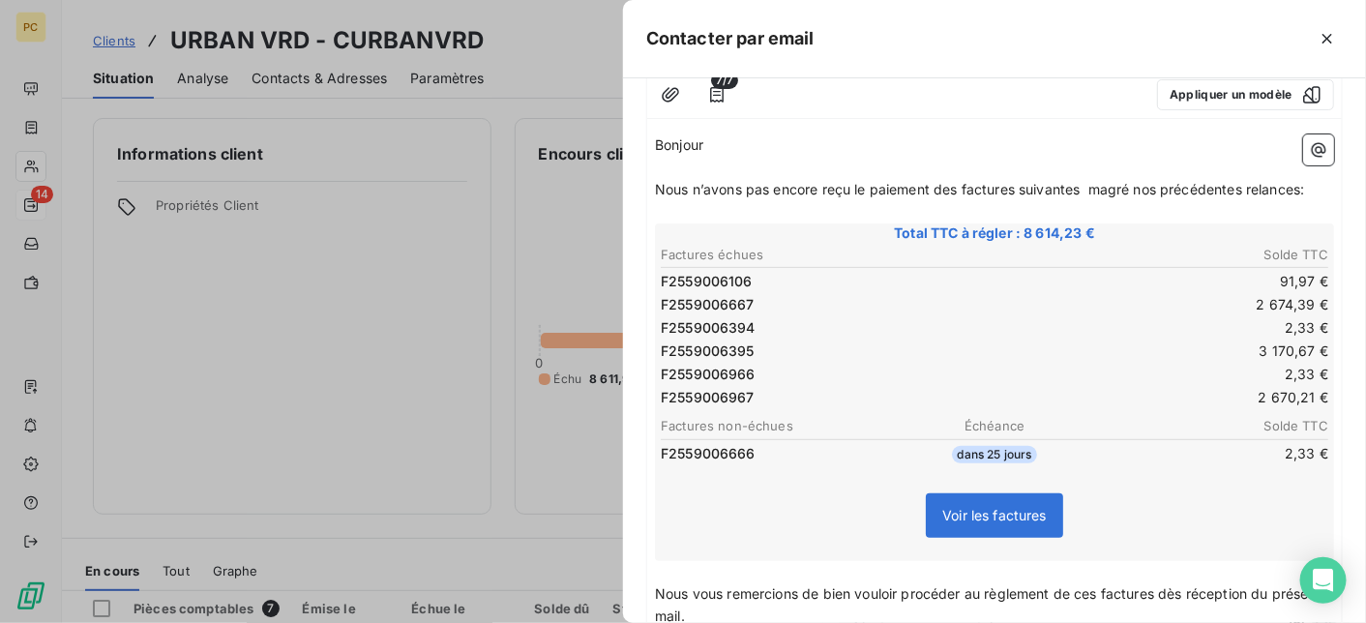
click at [1117, 189] on span "Nous n’avons pas encore reçu le paiement des factures suivantes magré nos précé…" at bounding box center [979, 189] width 649 height 16
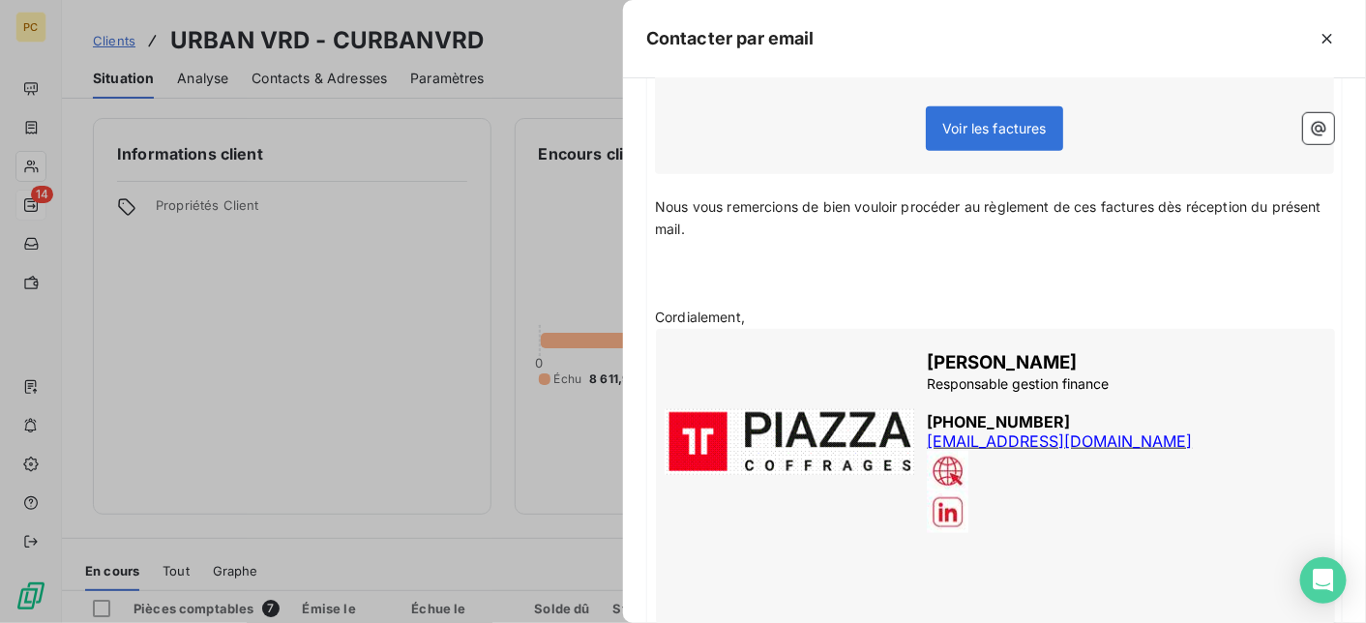
scroll to position [696, 0]
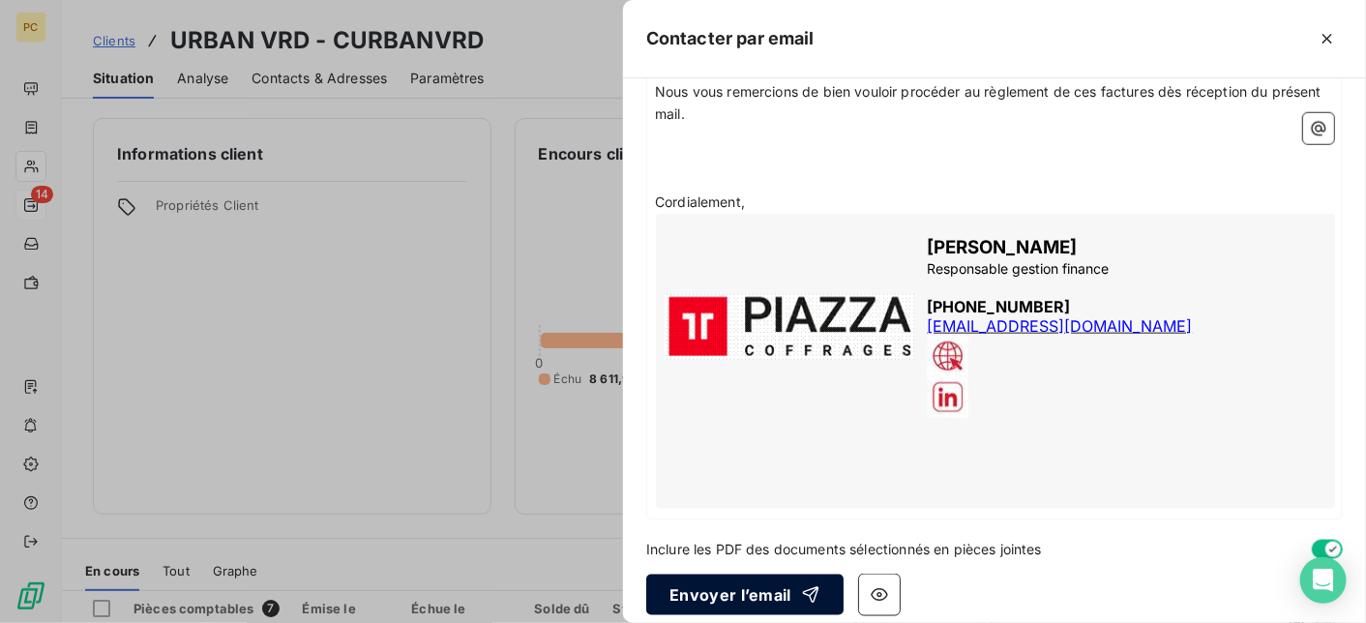
click at [754, 584] on button "Envoyer l’email" at bounding box center [744, 595] width 197 height 41
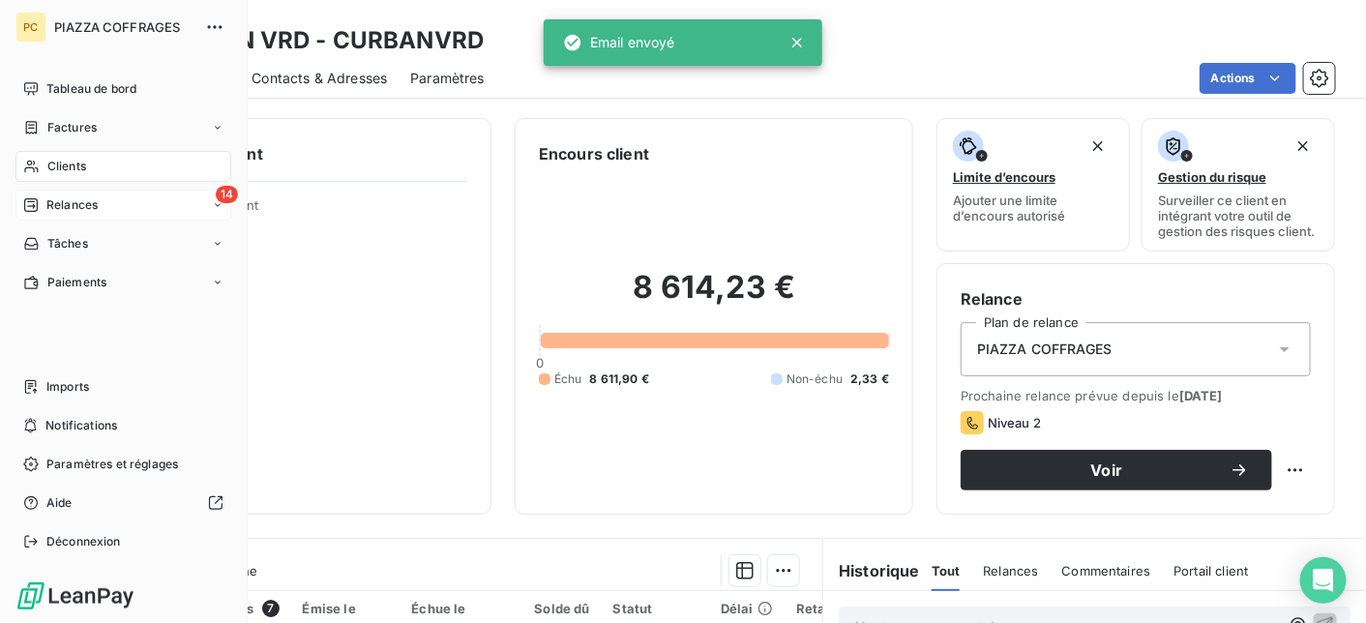
click at [75, 206] on span "Relances" at bounding box center [71, 204] width 51 height 17
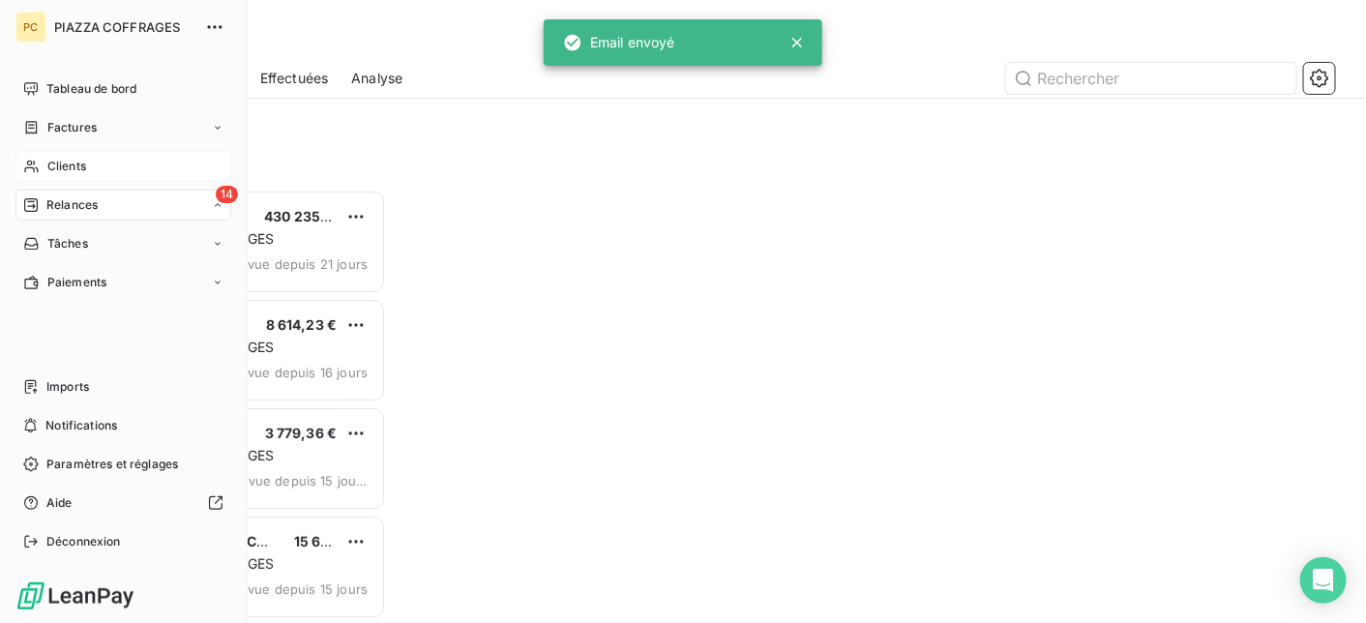
scroll to position [419, 279]
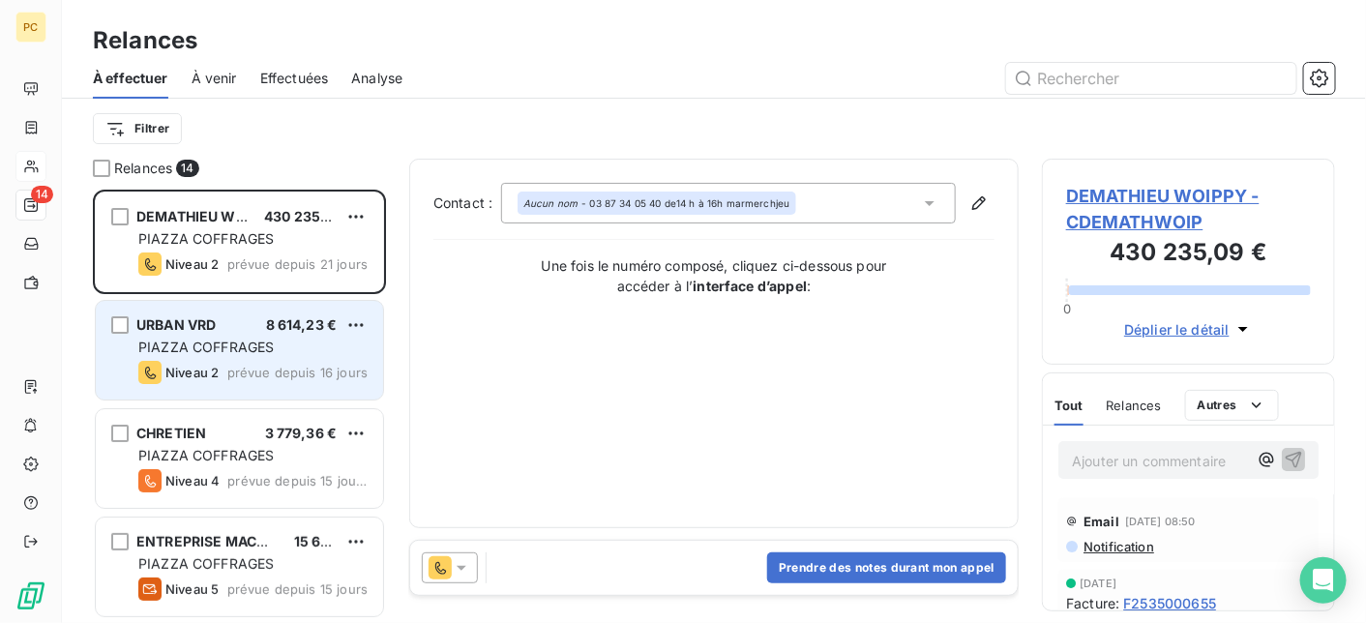
click at [270, 354] on span "PIAZZA COFFRAGES" at bounding box center [205, 347] width 135 height 16
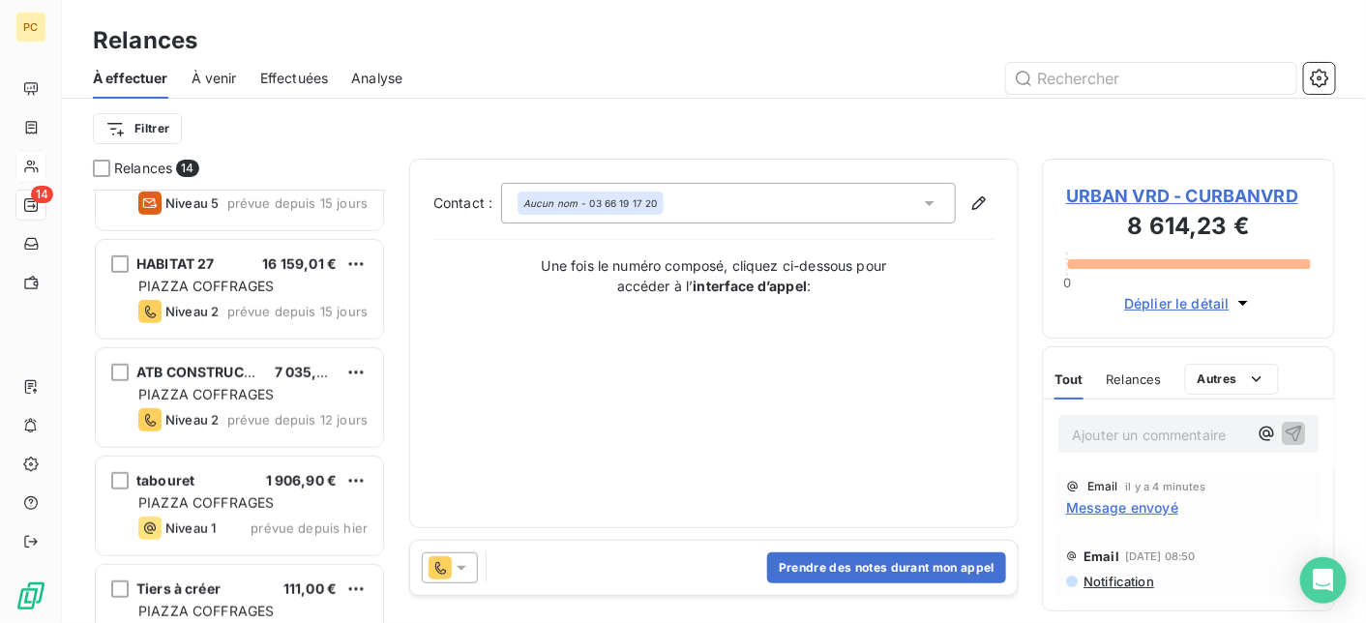
scroll to position [194, 0]
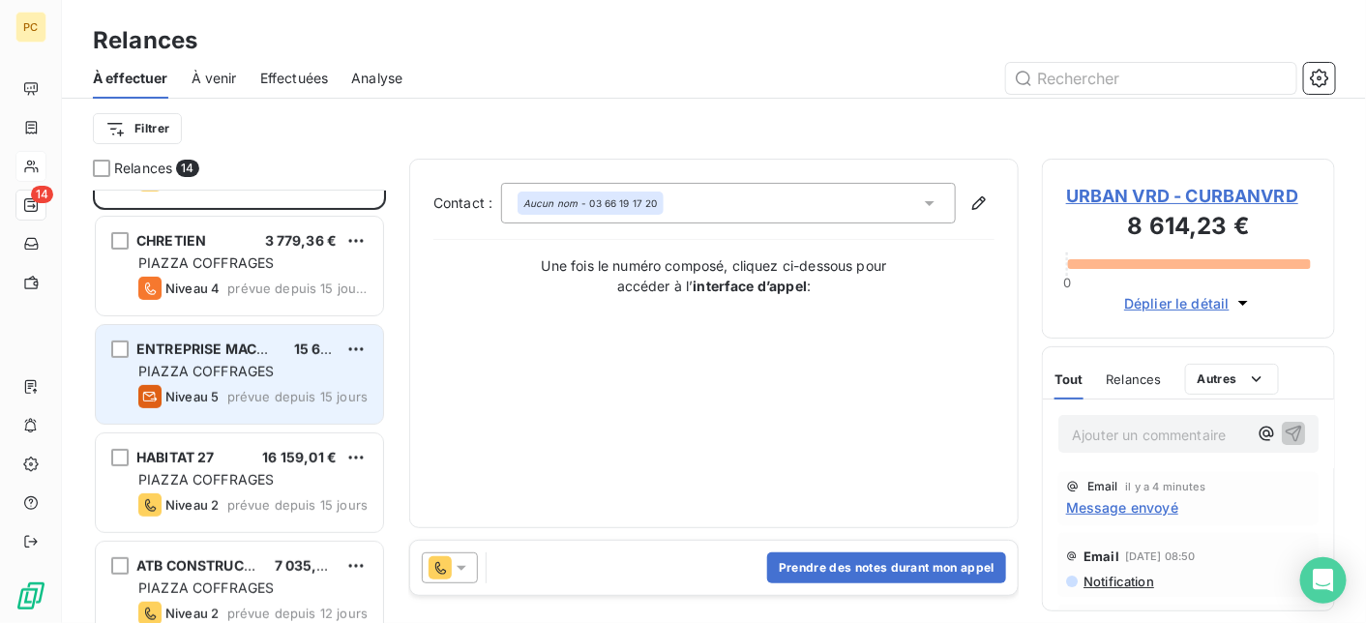
click at [254, 389] on span "prévue depuis 15 jours" at bounding box center [297, 396] width 140 height 15
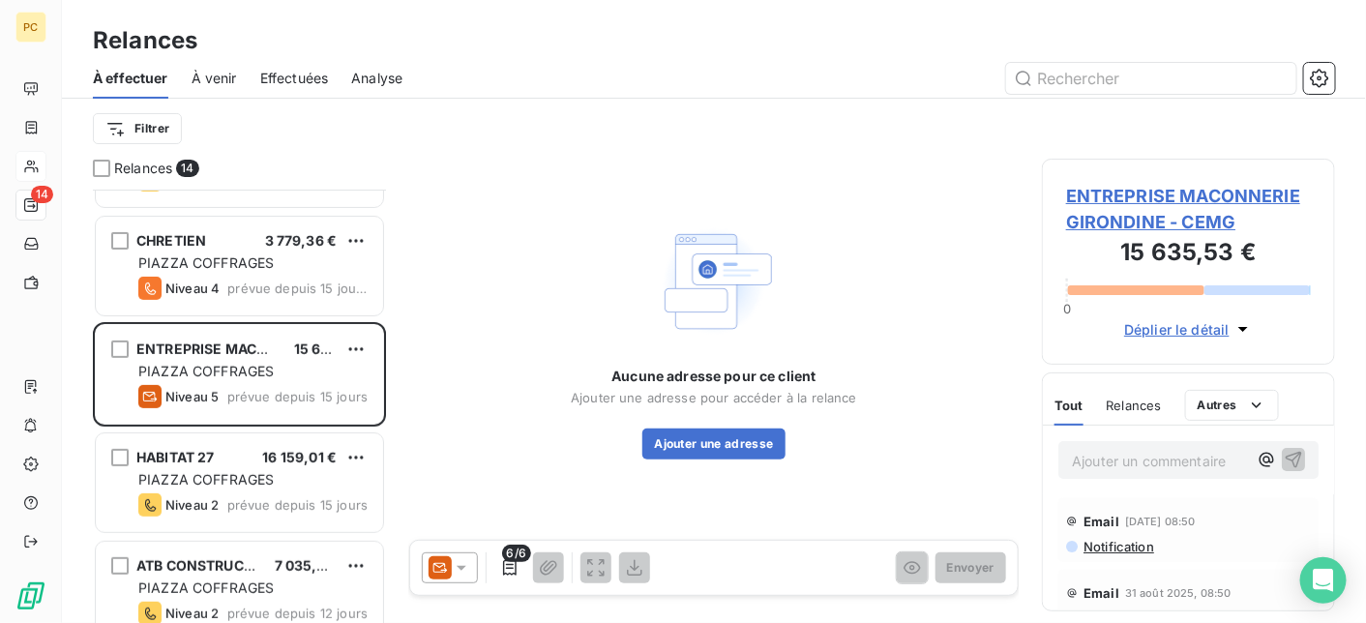
click at [1183, 327] on span "Déplier le détail" at bounding box center [1176, 329] width 105 height 20
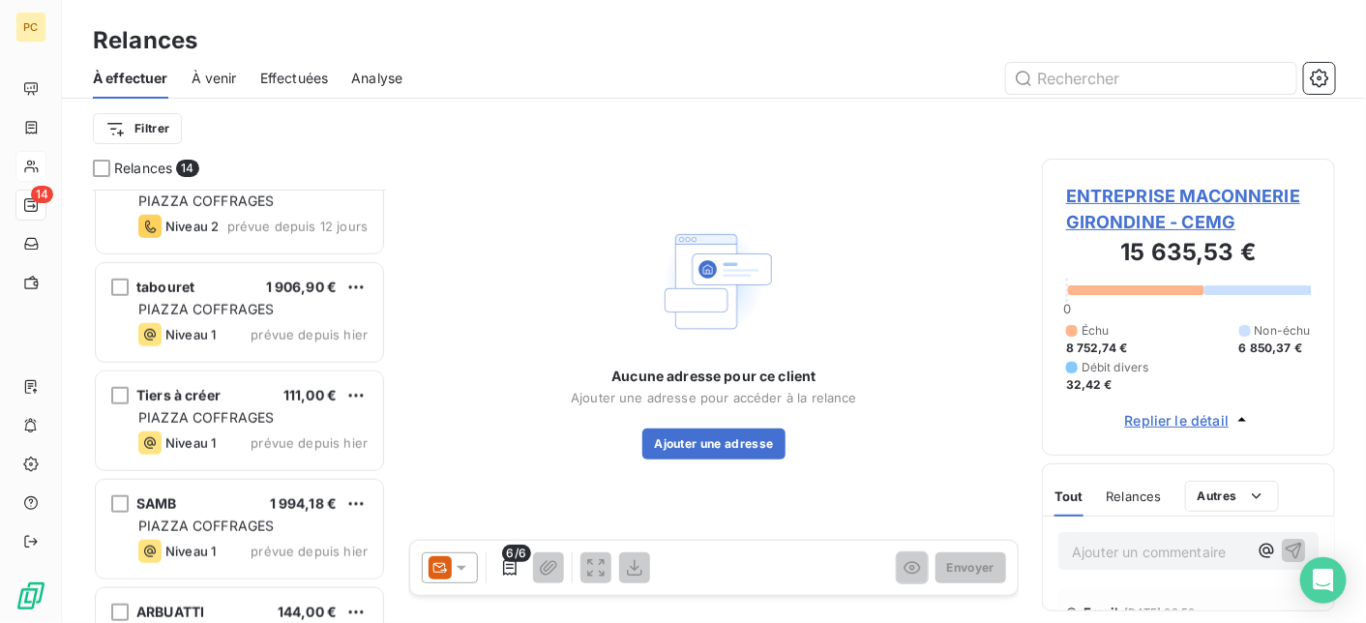
scroll to position [387, 0]
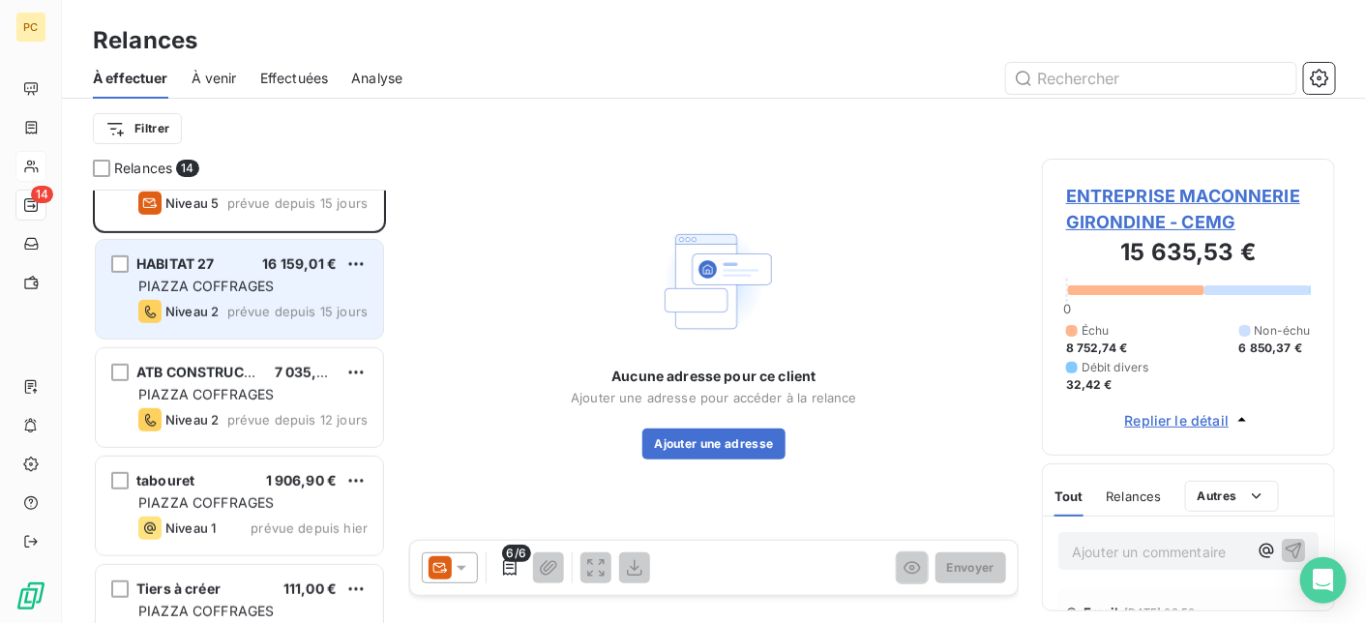
click at [242, 285] on span "PIAZZA COFFRAGES" at bounding box center [205, 286] width 135 height 16
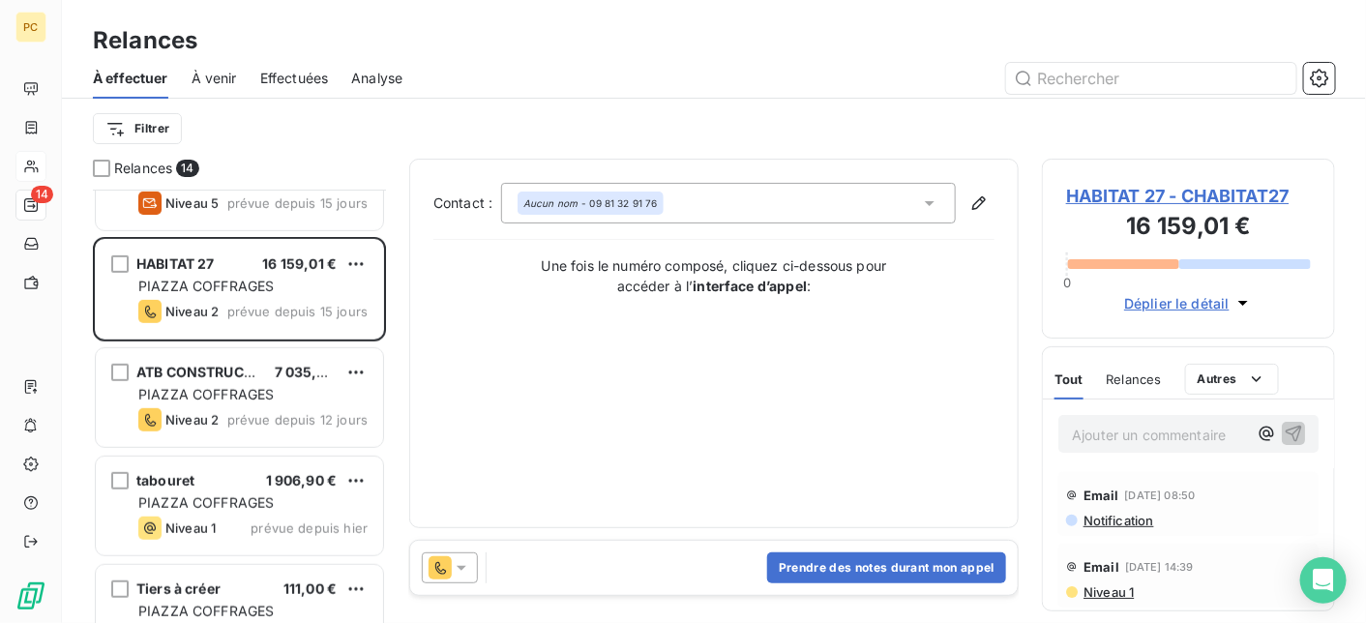
click at [1184, 299] on span "Déplier le détail" at bounding box center [1176, 303] width 105 height 20
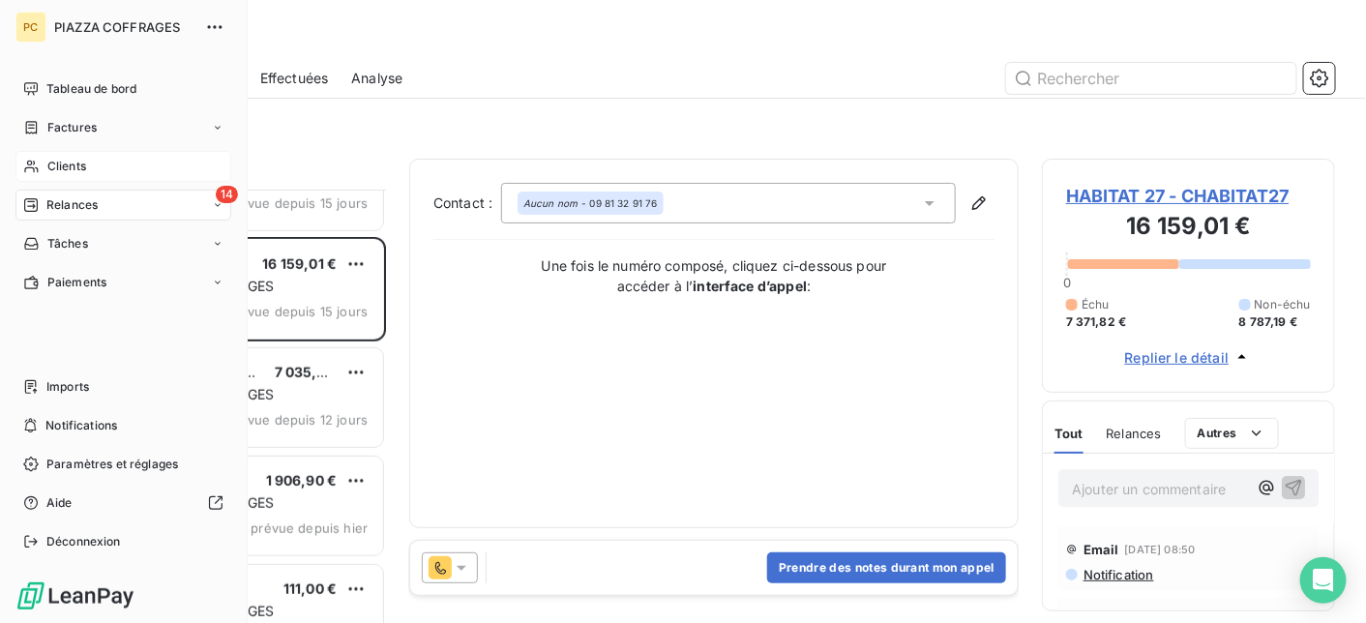
click at [83, 200] on span "Relances" at bounding box center [71, 204] width 51 height 17
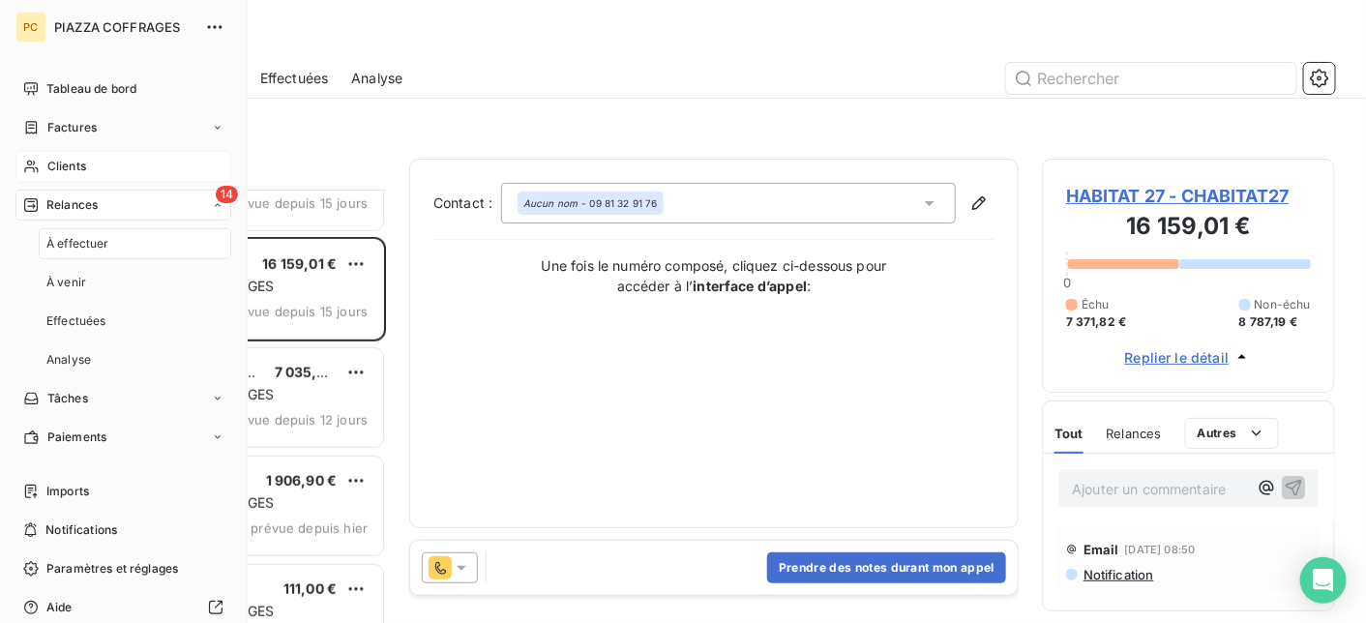
click at [85, 247] on span "À effectuer" at bounding box center [77, 243] width 63 height 17
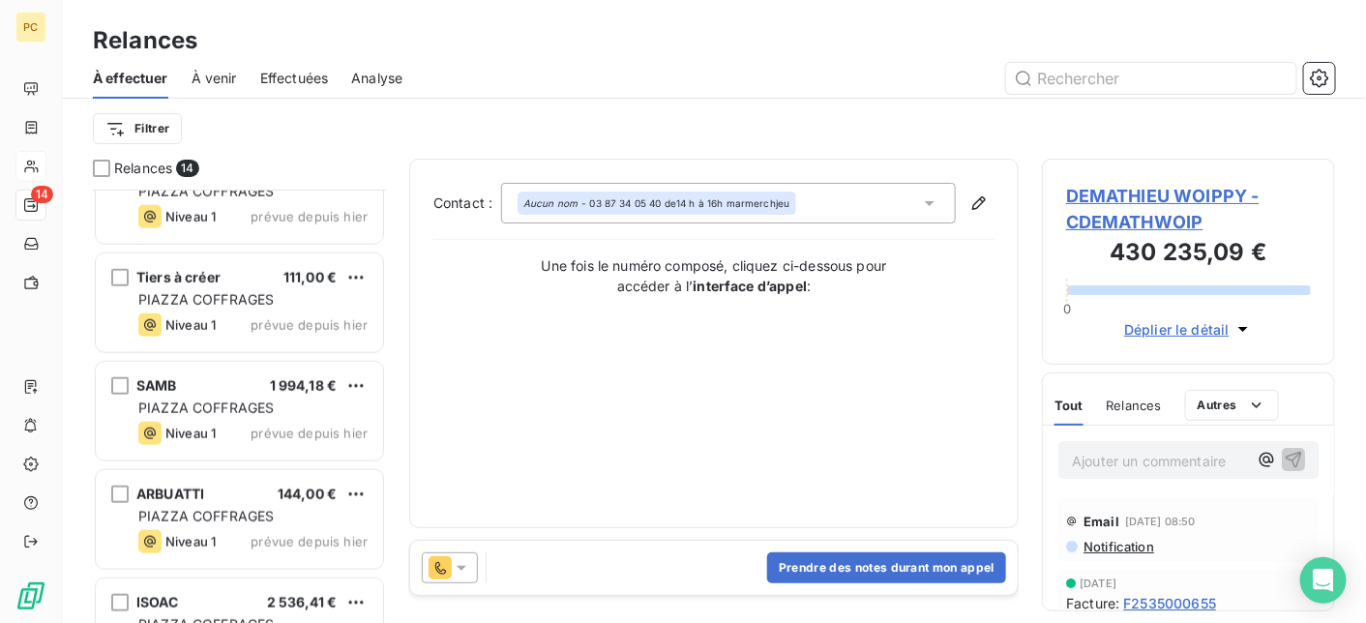
scroll to position [774, 0]
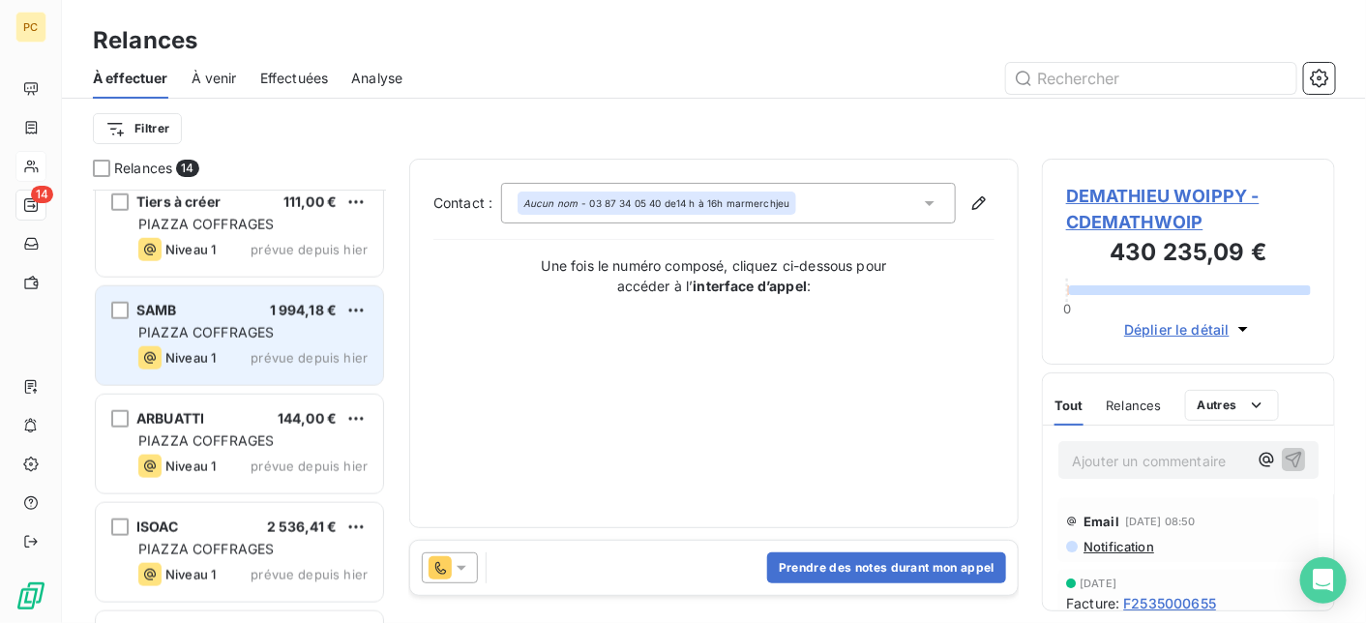
click at [254, 331] on span "PIAZZA COFFRAGES" at bounding box center [205, 332] width 135 height 16
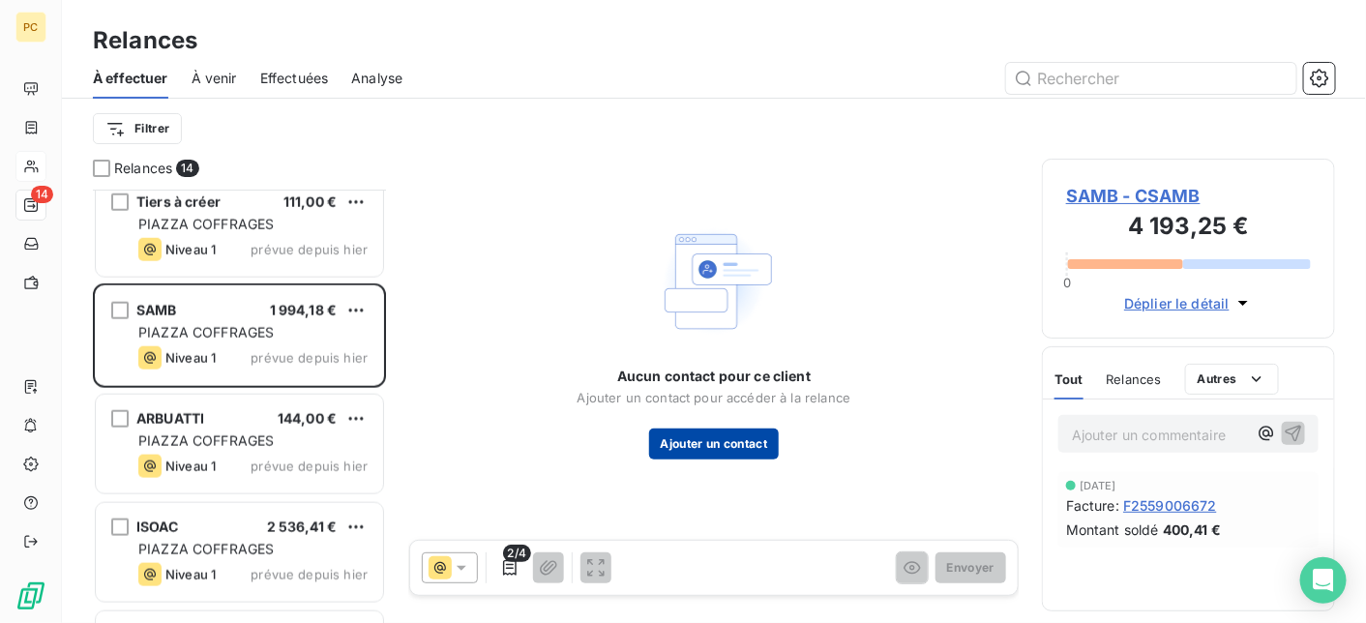
click at [685, 441] on button "Ajouter un contact" at bounding box center [714, 444] width 131 height 31
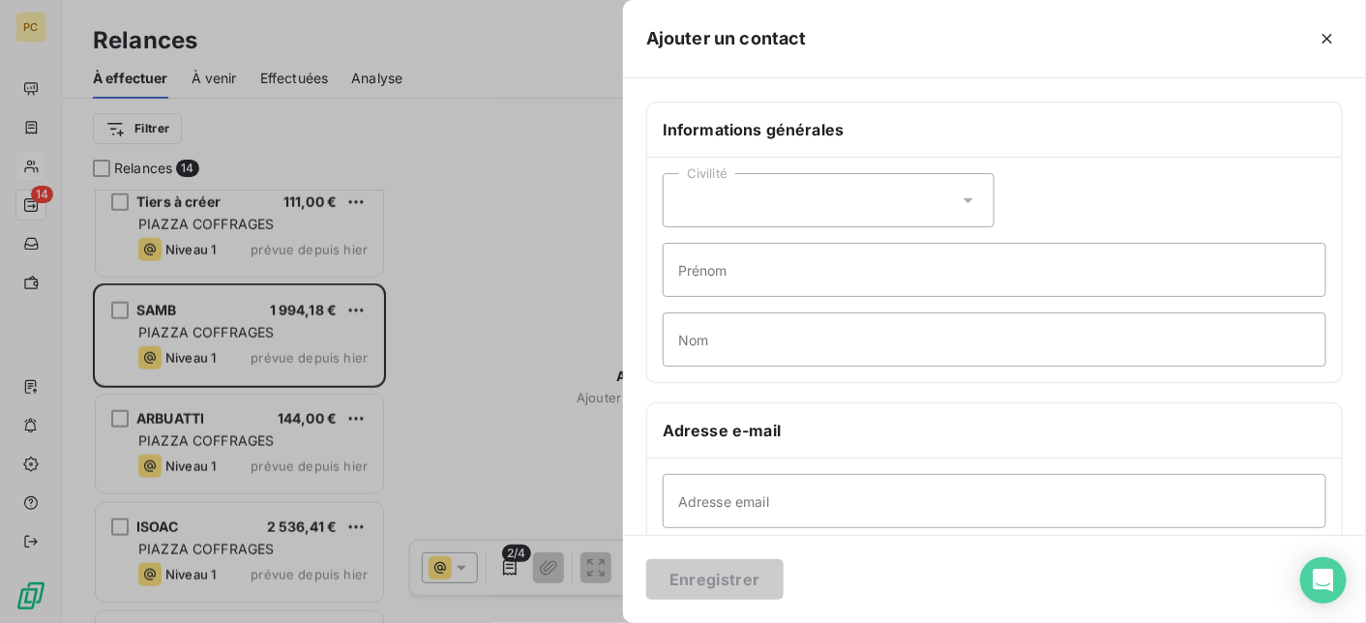
click at [510, 220] on div at bounding box center [683, 311] width 1366 height 623
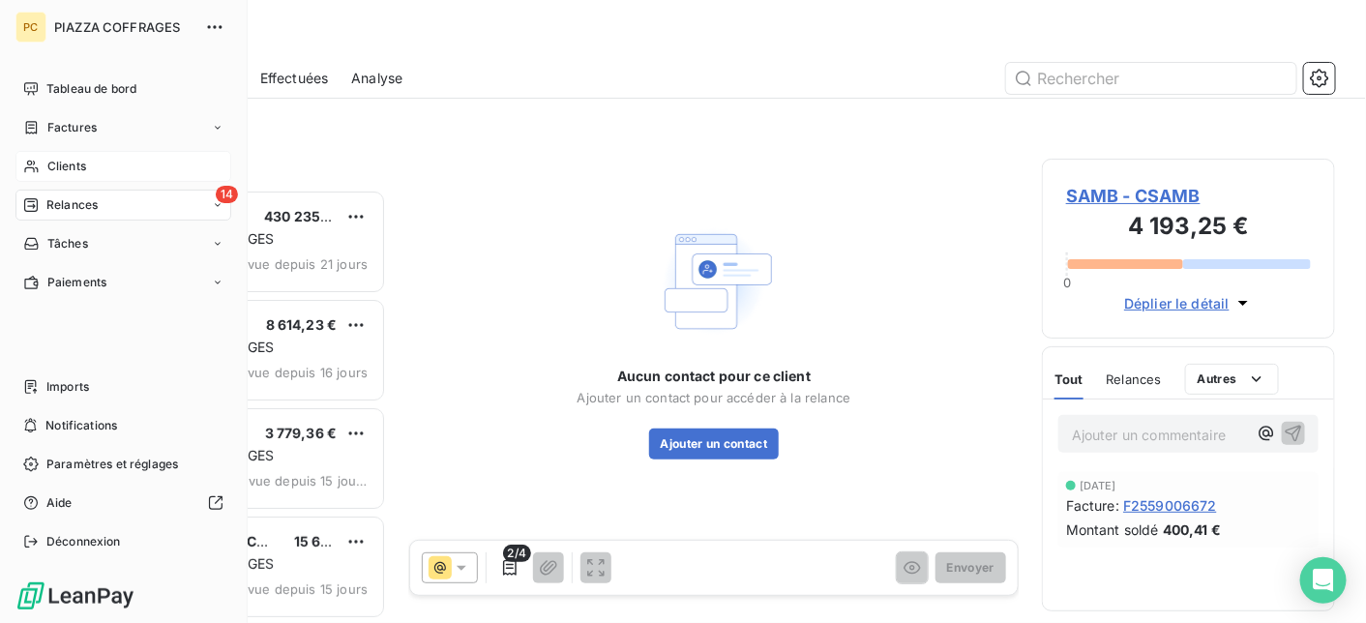
click at [74, 164] on span "Clients" at bounding box center [66, 166] width 39 height 17
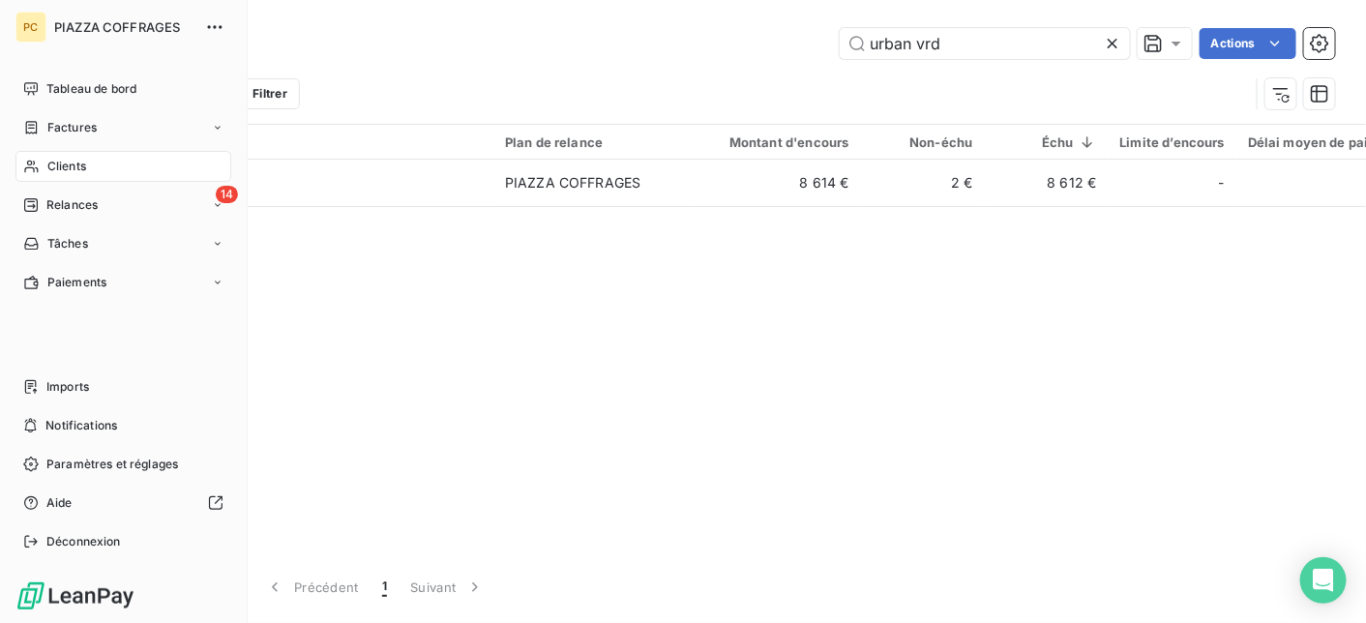
click at [70, 173] on span "Clients" at bounding box center [66, 166] width 39 height 17
click at [65, 165] on span "Clients" at bounding box center [66, 166] width 39 height 17
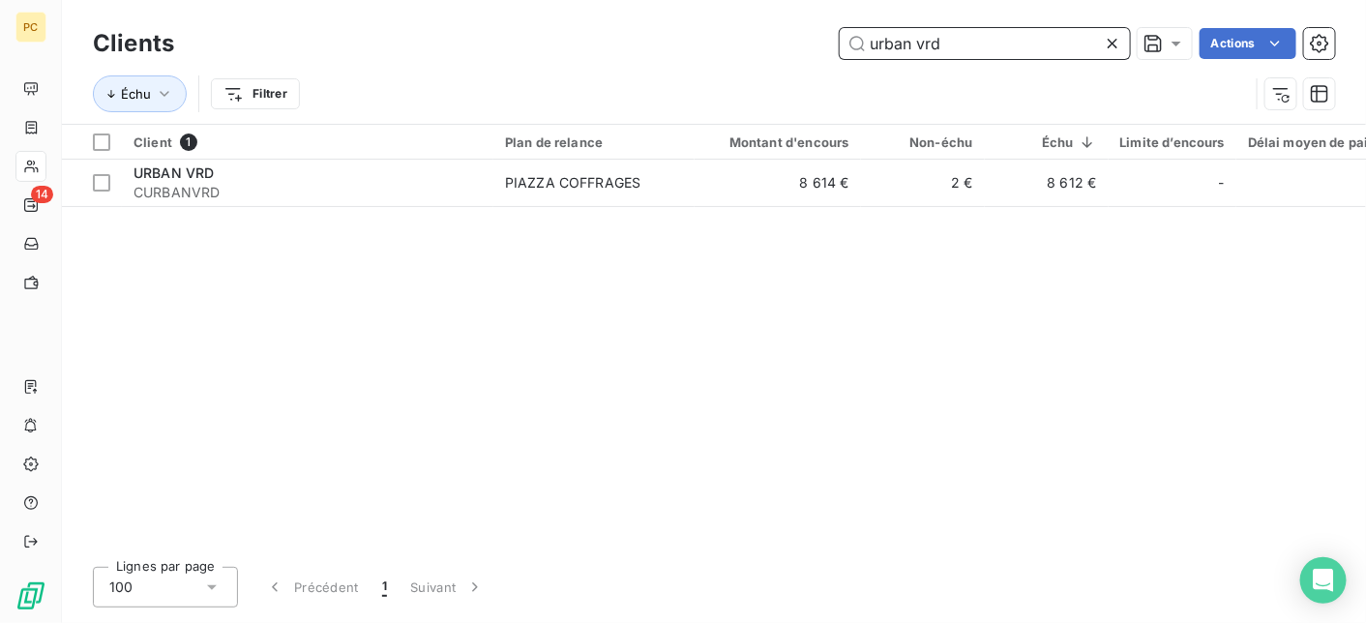
drag, startPoint x: 968, startPoint y: 44, endPoint x: 787, endPoint y: 39, distance: 182.0
click at [787, 45] on div "urban vrd Actions" at bounding box center [766, 43] width 1138 height 31
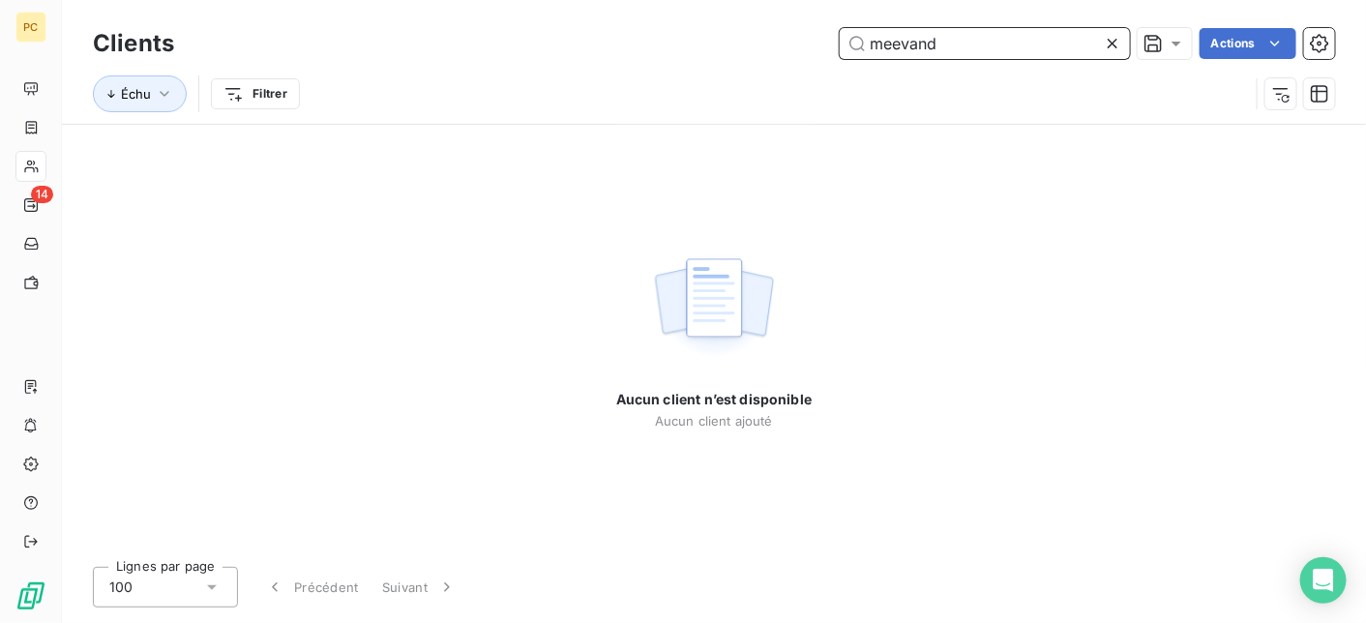
click at [897, 48] on input "meevand" at bounding box center [985, 43] width 290 height 31
click at [892, 46] on input "meevand" at bounding box center [985, 43] width 290 height 31
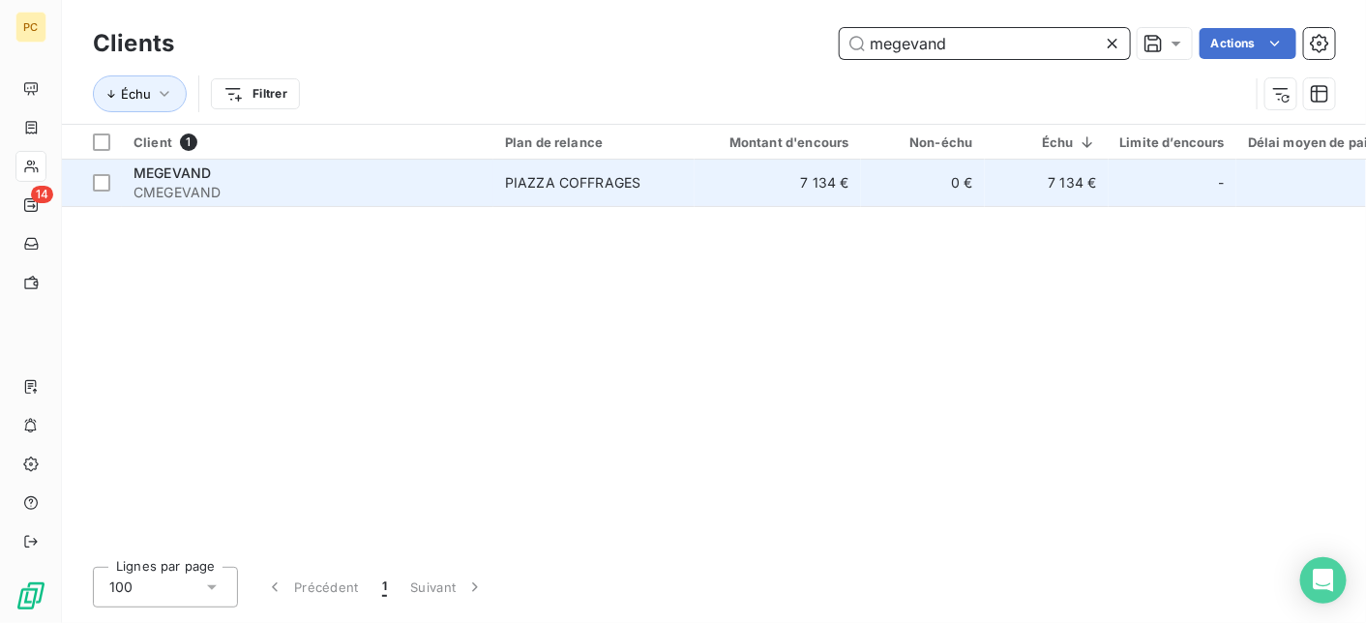
type input "megevand"
click at [507, 194] on td "PIAZZA COFFRAGES" at bounding box center [593, 183] width 201 height 46
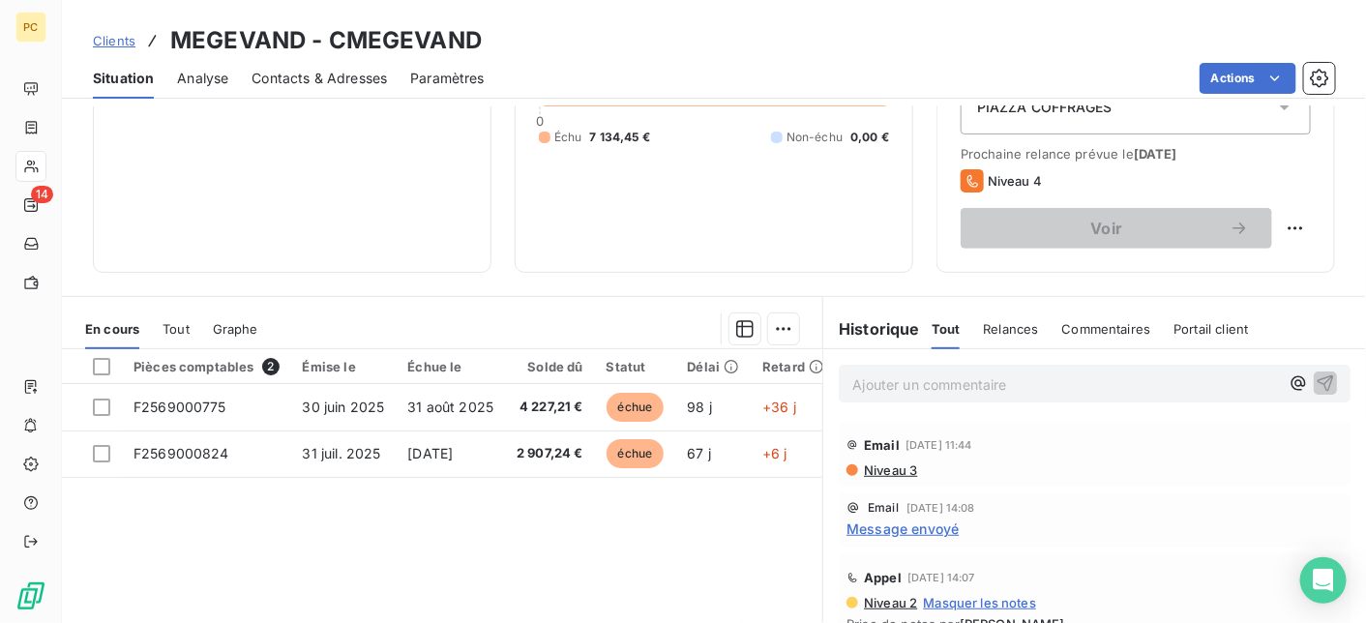
scroll to position [194, 0]
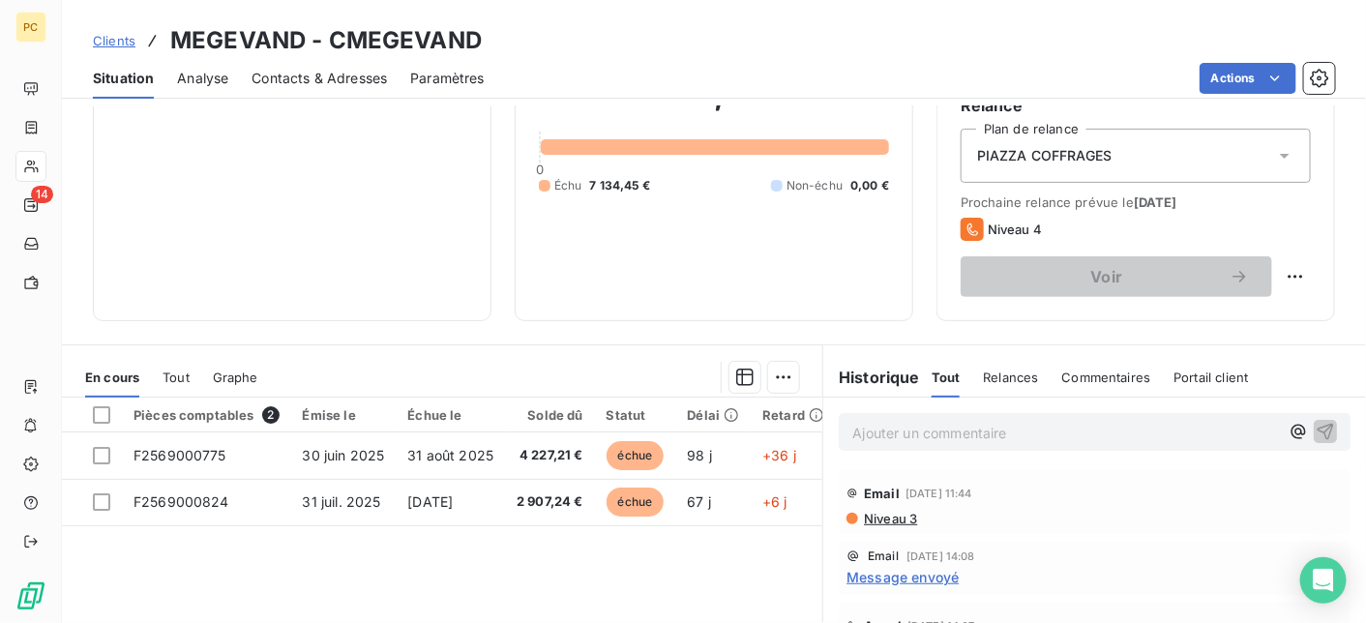
click at [330, 81] on span "Contacts & Adresses" at bounding box center [319, 78] width 135 height 19
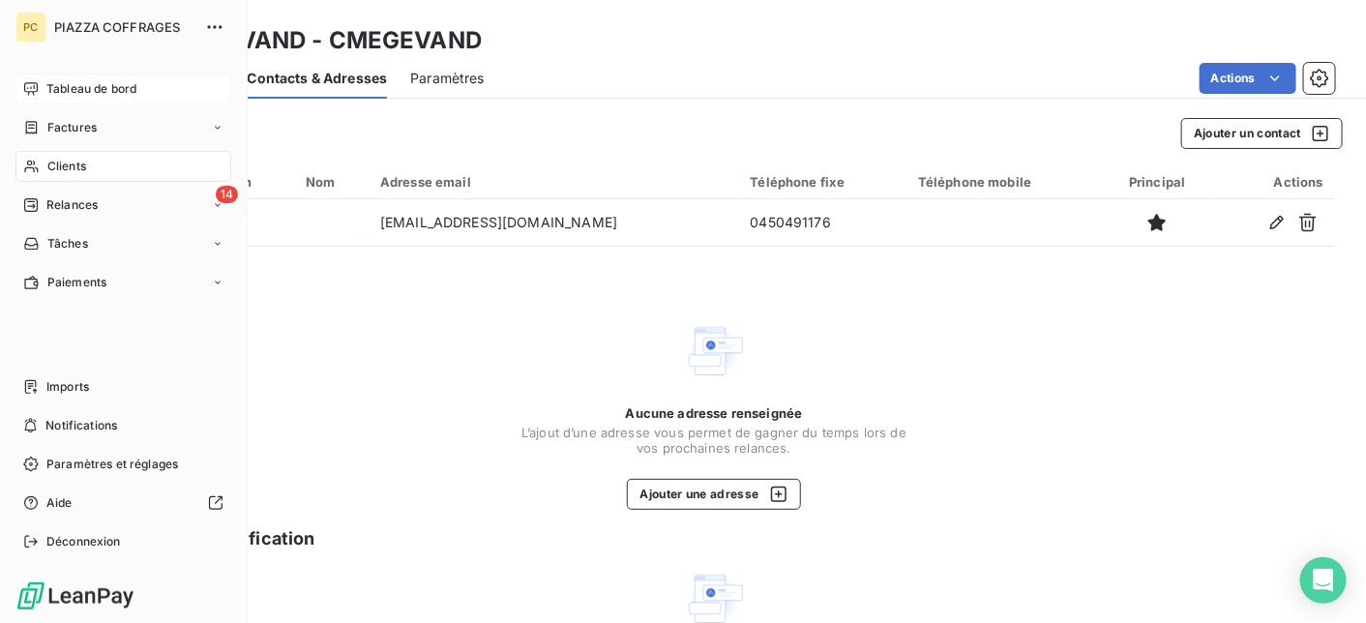
click at [88, 82] on span "Tableau de bord" at bounding box center [91, 88] width 90 height 17
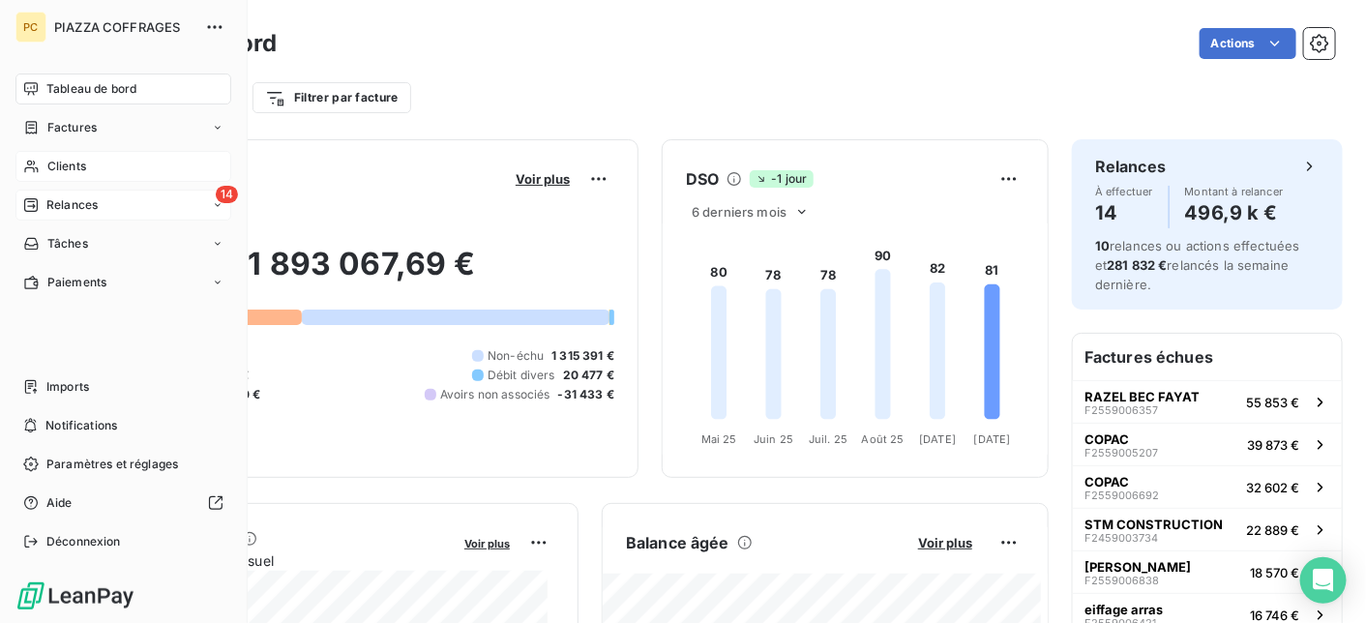
click at [74, 202] on span "Relances" at bounding box center [71, 204] width 51 height 17
